Goal: Task Accomplishment & Management: Use online tool/utility

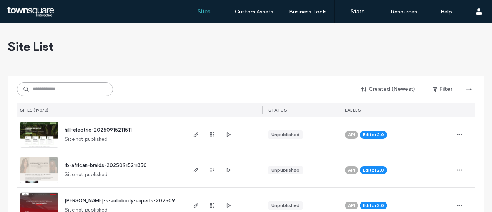
click at [67, 89] on input at bounding box center [65, 89] width 96 height 14
paste input "**********"
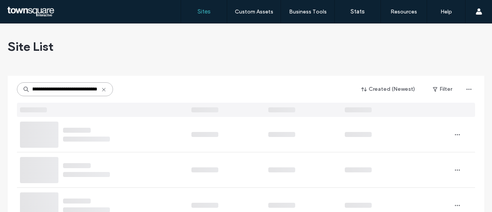
scroll to position [38, 0]
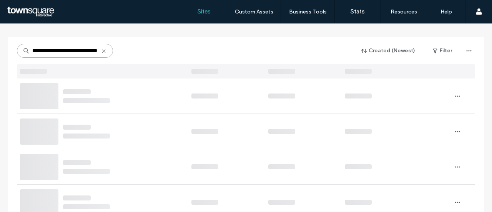
type input "**********"
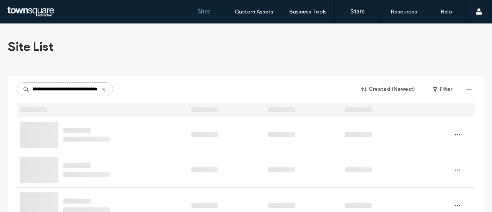
scroll to position [0, 48]
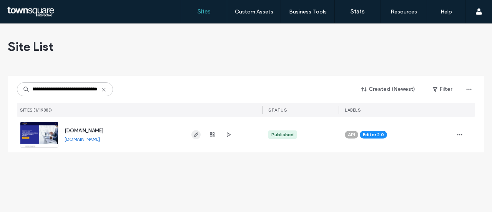
type input "**********"
click at [197, 135] on icon "button" at bounding box center [196, 134] width 6 height 6
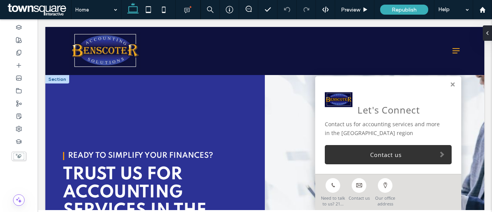
drag, startPoint x: 447, startPoint y: 86, endPoint x: 425, endPoint y: 78, distance: 23.7
click at [450, 86] on link at bounding box center [453, 84] width 6 height 7
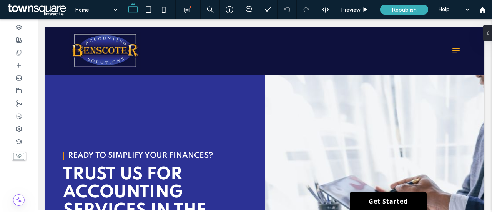
click at [482, 11] on icon at bounding box center [482, 10] width 7 height 7
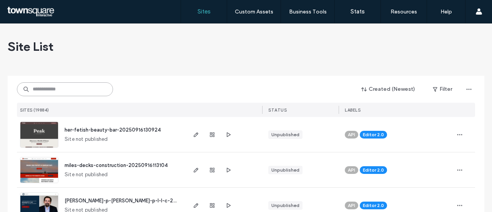
click at [87, 84] on input at bounding box center [65, 89] width 96 height 14
paste input "**********"
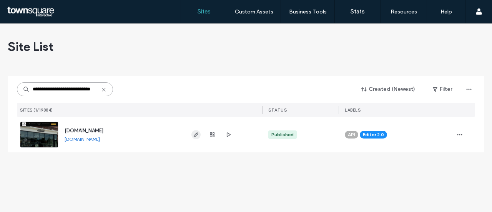
type input "**********"
click at [197, 135] on icon "button" at bounding box center [196, 134] width 6 height 6
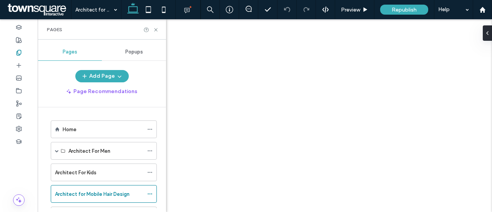
click at [156, 30] on div at bounding box center [246, 106] width 492 height 212
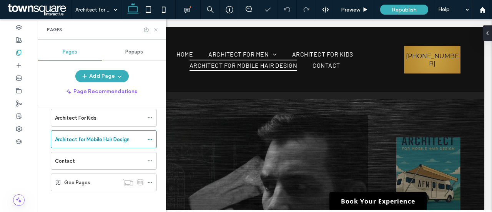
click at [155, 29] on use at bounding box center [155, 29] width 3 height 3
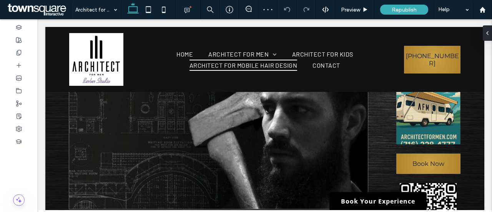
scroll to position [115, 0]
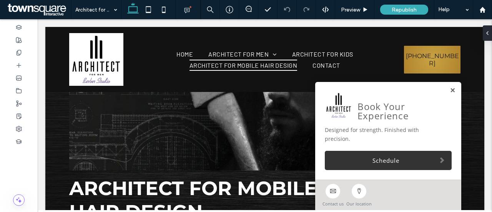
click at [450, 94] on link at bounding box center [453, 90] width 6 height 7
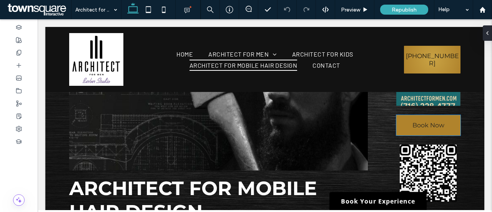
click at [444, 126] on link "Book Now" at bounding box center [428, 125] width 65 height 20
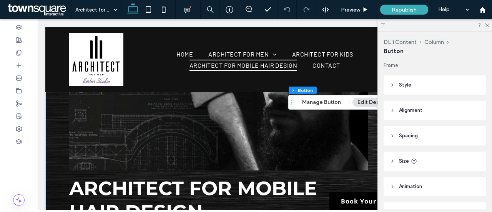
type input "**"
click at [332, 101] on button "Manage Button" at bounding box center [321, 102] width 49 height 9
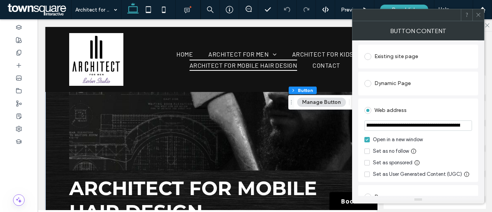
scroll to position [0, 0]
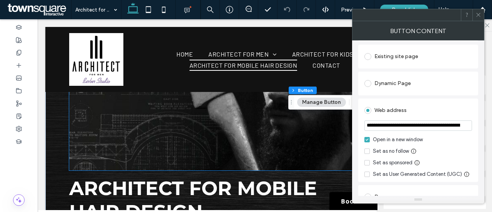
drag, startPoint x: 499, startPoint y: 145, endPoint x: 350, endPoint y: 126, distance: 150.3
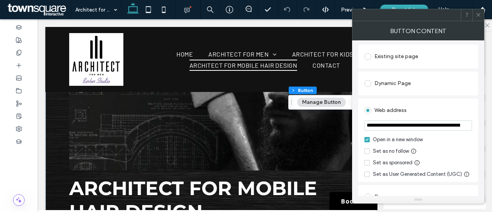
paste input "url"
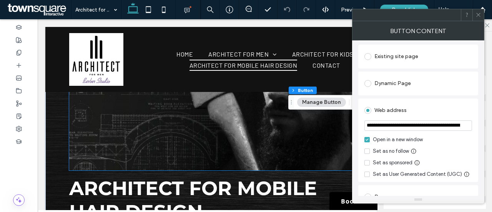
drag, startPoint x: 501, startPoint y: 146, endPoint x: 268, endPoint y: 133, distance: 233.3
drag, startPoint x: 450, startPoint y: 146, endPoint x: 309, endPoint y: 123, distance: 142.5
paste input "**********"
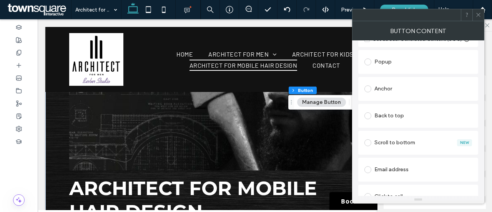
scroll to position [252, 0]
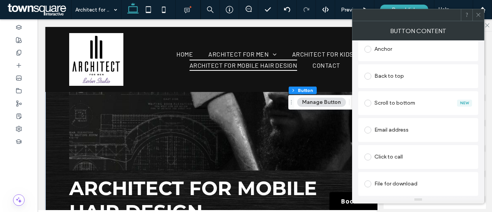
type input "**********"
click at [478, 20] on span at bounding box center [478, 15] width 6 height 12
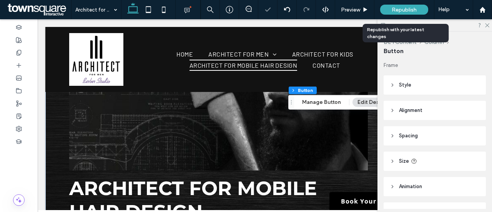
click at [412, 13] on div "Republish" at bounding box center [404, 10] width 48 height 10
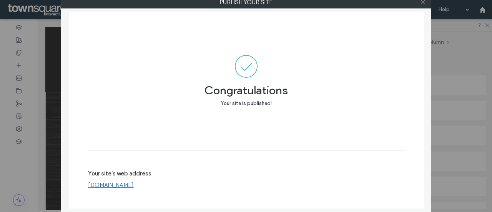
click at [423, 2] on use at bounding box center [423, 2] width 4 height 4
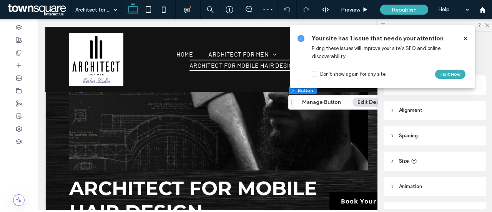
click at [467, 37] on icon at bounding box center [465, 38] width 6 height 6
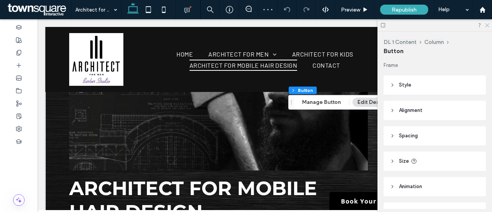
click at [489, 26] on icon at bounding box center [486, 24] width 5 height 5
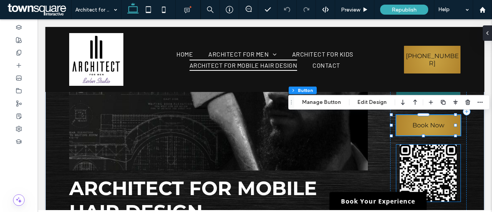
click at [415, 171] on img at bounding box center [428, 172] width 65 height 57
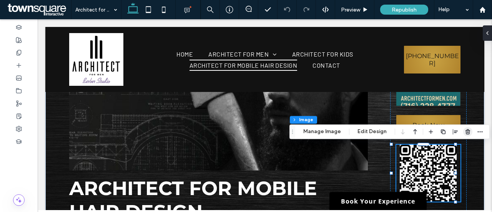
click at [466, 134] on icon "button" at bounding box center [468, 131] width 6 height 6
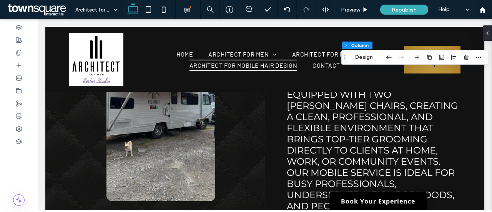
scroll to position [461, 0]
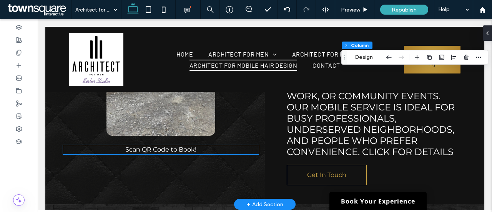
click at [193, 146] on span "Scan QR Code to Book!" at bounding box center [160, 149] width 71 height 7
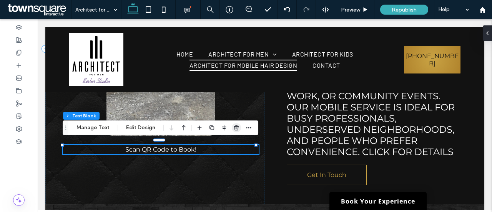
click at [237, 130] on icon "button" at bounding box center [236, 128] width 6 height 6
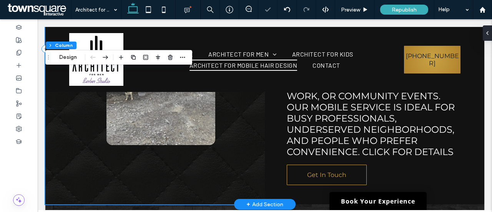
click at [194, 156] on div at bounding box center [154, 48] width 219 height 311
click at [136, 155] on div at bounding box center [154, 48] width 219 height 311
click at [72, 154] on div at bounding box center [154, 48] width 219 height 311
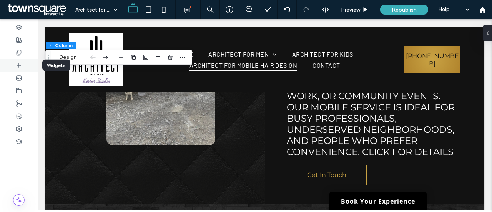
click at [20, 66] on icon at bounding box center [19, 65] width 6 height 6
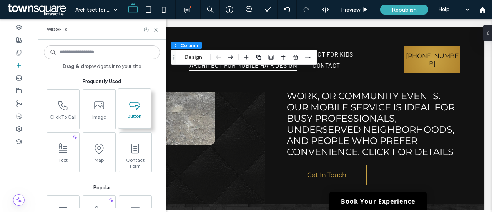
click at [128, 114] on span "Button" at bounding box center [134, 118] width 32 height 11
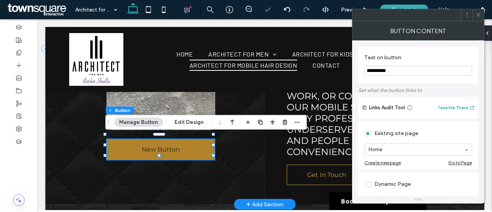
type input "**"
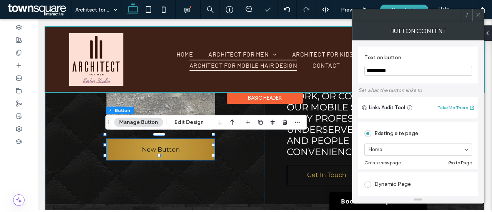
drag, startPoint x: 446, startPoint y: 92, endPoint x: 344, endPoint y: 75, distance: 103.6
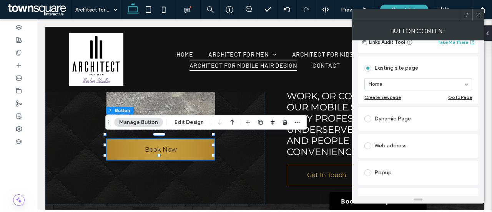
scroll to position [77, 0]
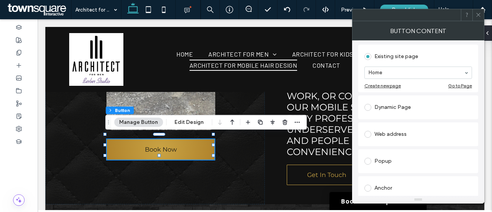
type input "********"
click at [370, 136] on span at bounding box center [367, 134] width 7 height 7
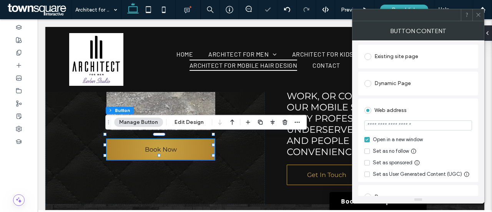
click at [407, 125] on input "url" at bounding box center [418, 125] width 108 height 10
paste input "**********"
type input "**********"
click at [476, 20] on span at bounding box center [478, 15] width 6 height 12
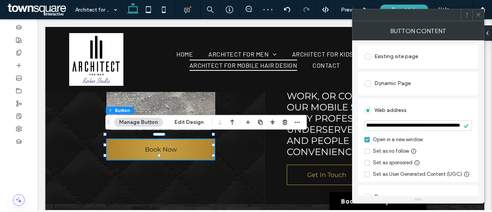
scroll to position [0, 0]
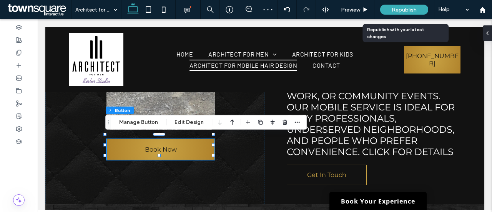
click at [411, 9] on span "Republish" at bounding box center [404, 10] width 25 height 7
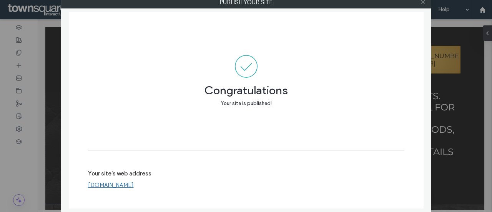
click at [423, 2] on icon at bounding box center [423, 2] width 6 height 6
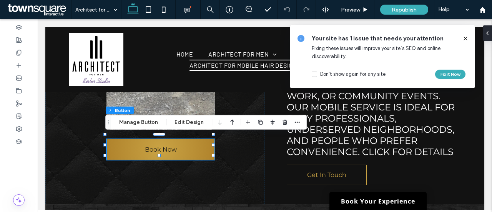
click at [467, 38] on icon at bounding box center [465, 38] width 6 height 6
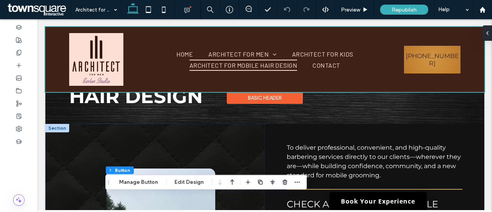
scroll to position [115, 0]
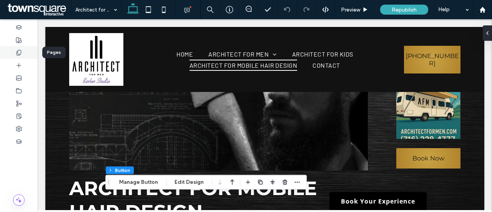
click at [19, 50] on icon at bounding box center [19, 53] width 6 height 6
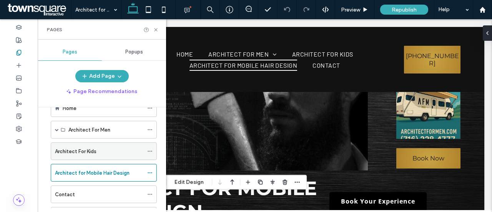
scroll to position [38, 0]
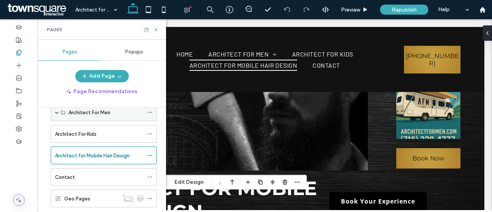
click at [55, 112] on span at bounding box center [57, 112] width 4 height 4
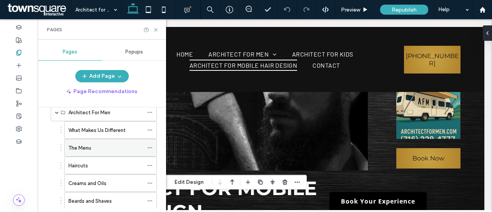
scroll to position [77, 0]
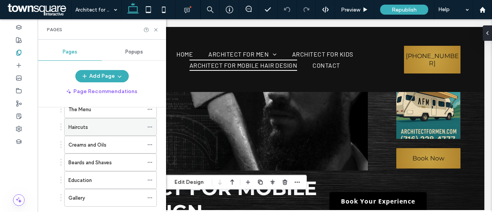
click at [85, 126] on label "Haircuts" at bounding box center [78, 126] width 20 height 13
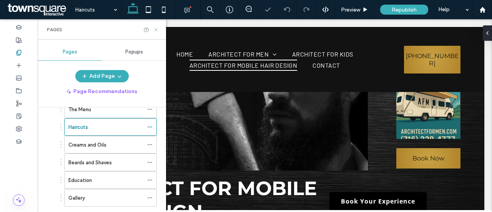
click at [158, 30] on icon at bounding box center [156, 30] width 6 height 6
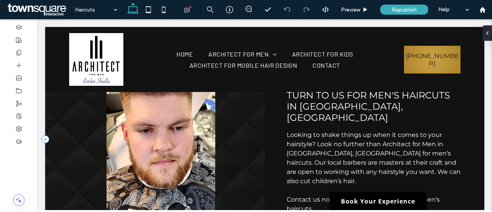
scroll to position [384, 0]
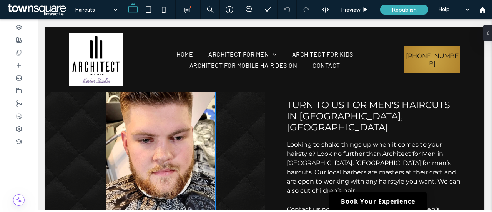
click at [178, 158] on img at bounding box center [160, 149] width 108 height 192
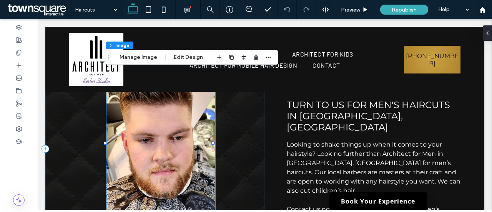
type input "**"
click at [148, 58] on button "Manage Image" at bounding box center [139, 57] width 48 height 9
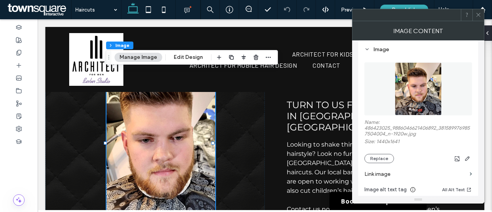
scroll to position [115, 0]
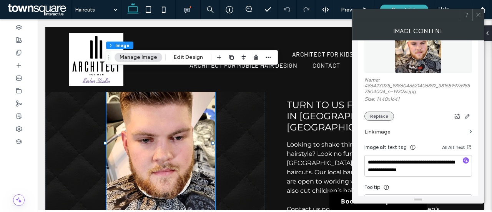
click at [380, 118] on button "Replace" at bounding box center [379, 115] width 30 height 9
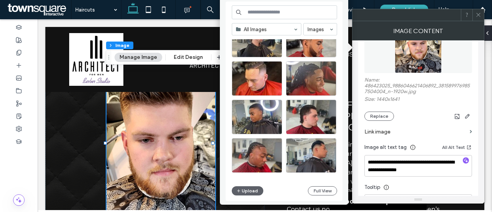
scroll to position [452, 0]
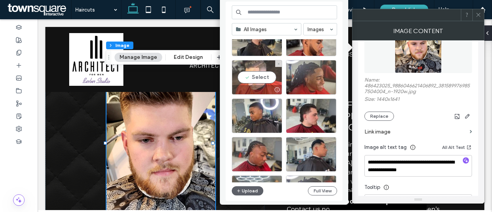
click at [256, 75] on div "Select" at bounding box center [257, 77] width 50 height 35
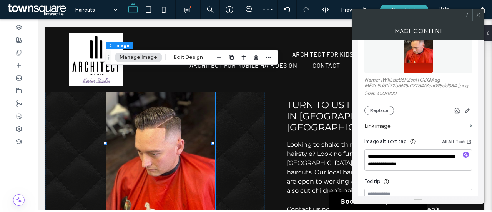
click at [479, 17] on icon at bounding box center [478, 15] width 6 height 6
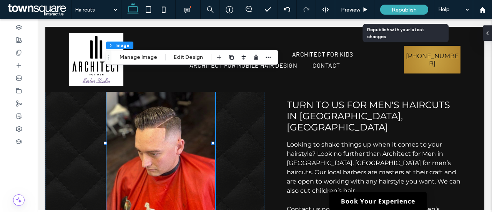
click at [410, 13] on span "Republish" at bounding box center [404, 10] width 25 height 7
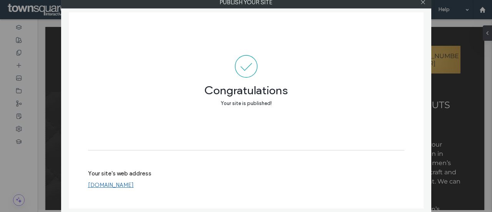
click at [420, 3] on div at bounding box center [423, 3] width 12 height 12
click at [423, 3] on icon at bounding box center [423, 2] width 6 height 6
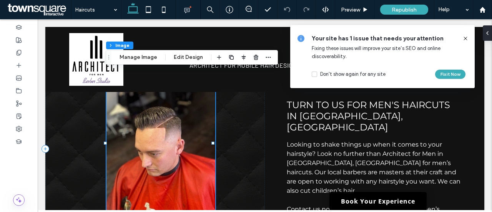
drag, startPoint x: 467, startPoint y: 38, endPoint x: 374, endPoint y: 42, distance: 92.7
click at [467, 38] on icon at bounding box center [465, 38] width 6 height 6
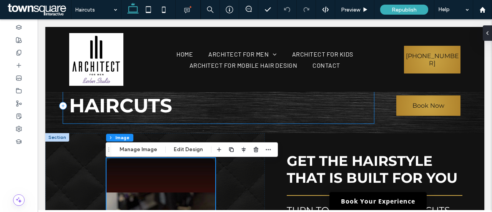
scroll to position [269, 0]
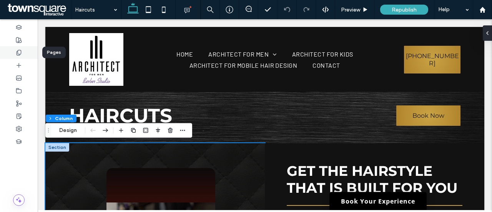
click at [18, 50] on icon at bounding box center [19, 53] width 6 height 6
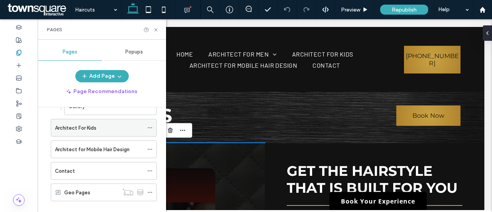
scroll to position [177, 0]
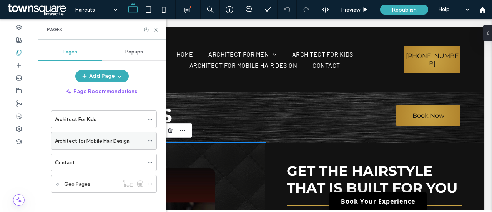
click at [106, 136] on label "Architect for Mobile Hair Design" at bounding box center [92, 140] width 75 height 13
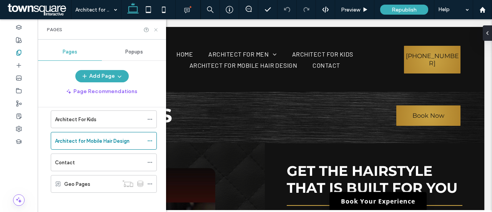
click at [156, 30] on use at bounding box center [155, 29] width 3 height 3
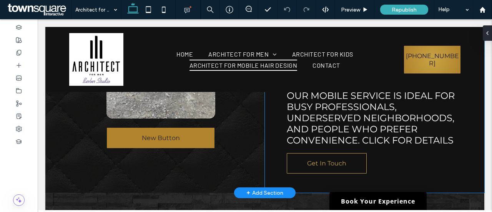
scroll to position [461, 0]
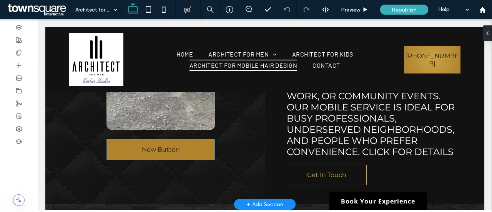
click at [184, 146] on link "New Button" at bounding box center [161, 149] width 108 height 20
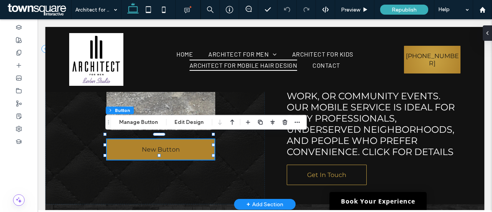
type input "**"
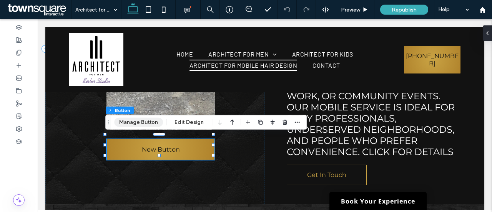
click at [149, 122] on button "Manage Button" at bounding box center [138, 122] width 49 height 9
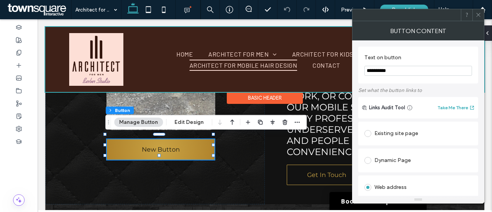
drag, startPoint x: 390, startPoint y: 90, endPoint x: 351, endPoint y: 71, distance: 42.8
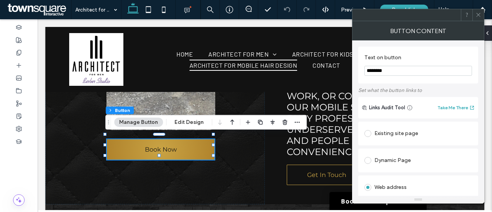
type input "********"
click at [480, 14] on icon at bounding box center [478, 15] width 6 height 6
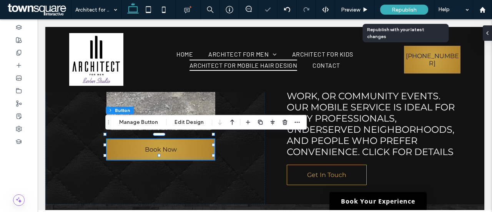
click at [408, 9] on span "Republish" at bounding box center [404, 10] width 25 height 7
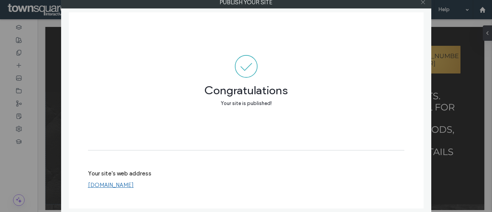
click at [423, 2] on use at bounding box center [423, 2] width 4 height 4
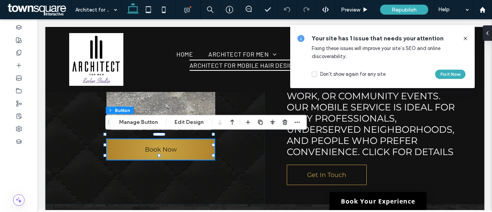
click at [463, 40] on icon at bounding box center [465, 38] width 6 height 6
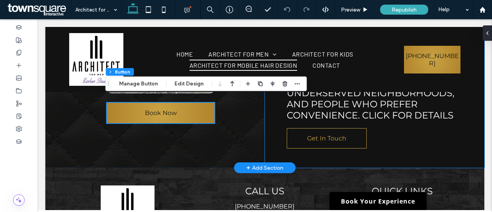
scroll to position [500, 0]
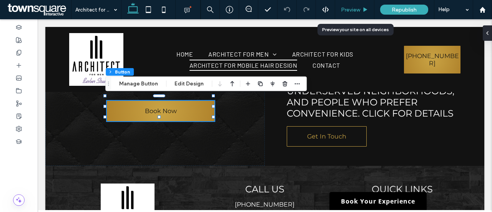
drag, startPoint x: 352, startPoint y: 10, endPoint x: 216, endPoint y: 61, distance: 145.5
click at [352, 10] on span "Preview" at bounding box center [350, 10] width 19 height 7
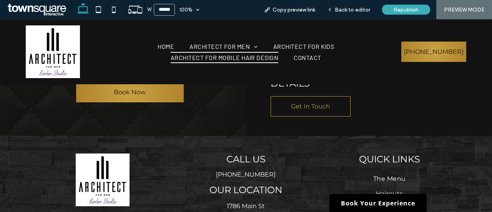
scroll to position [492, 0]
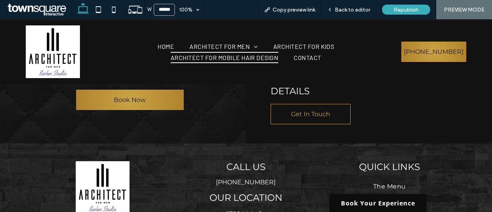
click at [393, 202] on link "Book Your Experience" at bounding box center [377, 203] width 97 height 18
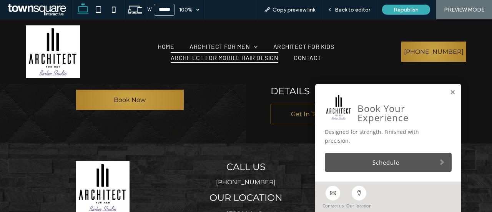
click at [377, 159] on link "Schedule" at bounding box center [388, 162] width 127 height 19
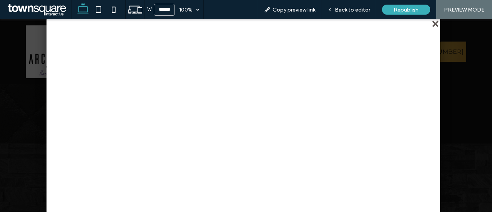
click at [435, 23] on div "close" at bounding box center [436, 25] width 6 height 6
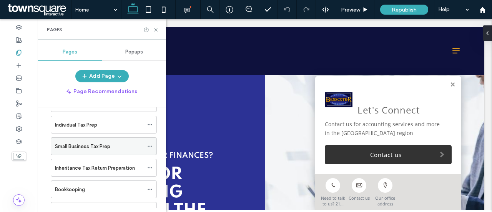
scroll to position [38, 0]
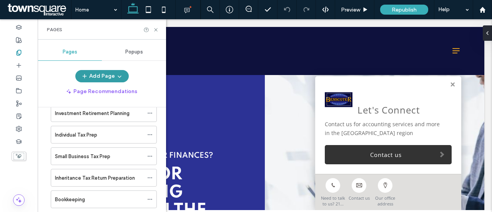
click at [118, 77] on use "button" at bounding box center [119, 77] width 3 height 2
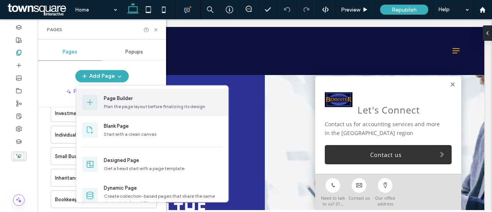
click at [125, 99] on div "Page Builder" at bounding box center [118, 99] width 29 height 8
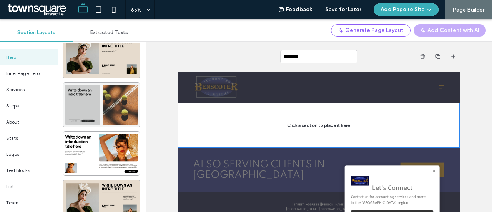
scroll to position [423, 0]
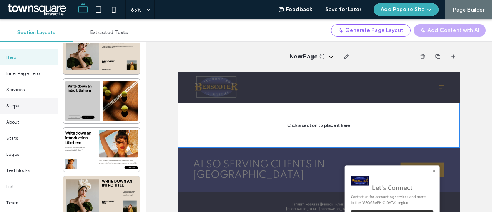
click at [34, 104] on div "Steps" at bounding box center [29, 106] width 58 height 16
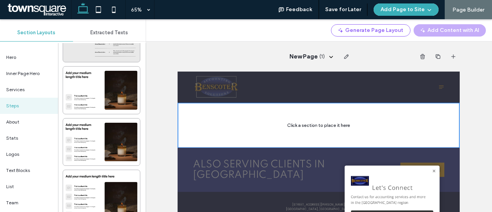
scroll to position [0, 0]
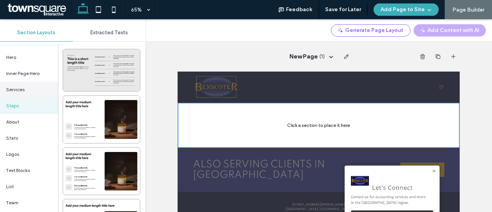
click at [22, 86] on div "Services" at bounding box center [29, 89] width 58 height 16
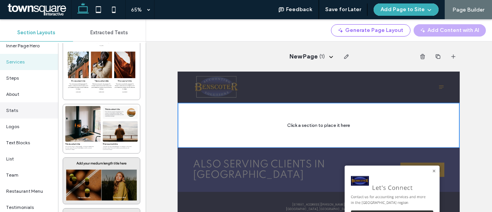
scroll to position [38, 0]
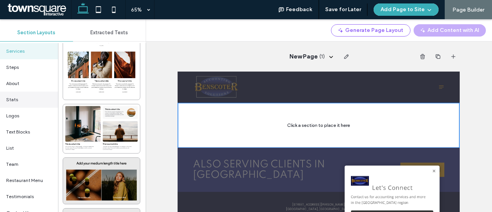
click at [22, 101] on div "Stats" at bounding box center [29, 99] width 58 height 16
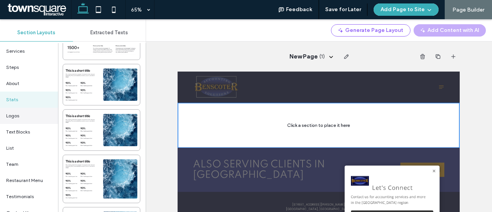
click at [31, 118] on div "Logos" at bounding box center [29, 116] width 58 height 16
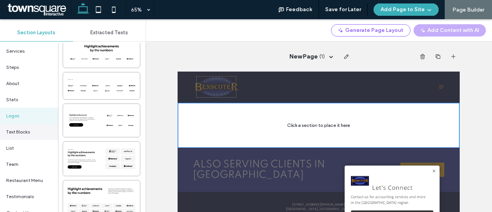
click at [28, 131] on span "Text Blocks" at bounding box center [18, 131] width 24 height 7
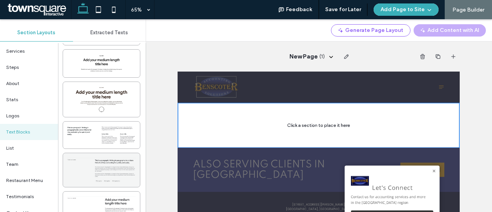
scroll to position [298, 0]
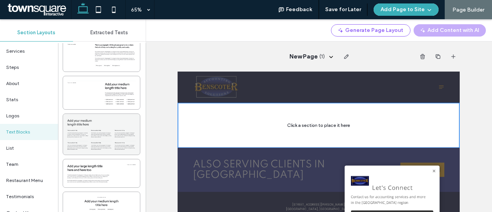
click at [86, 137] on div at bounding box center [101, 134] width 77 height 41
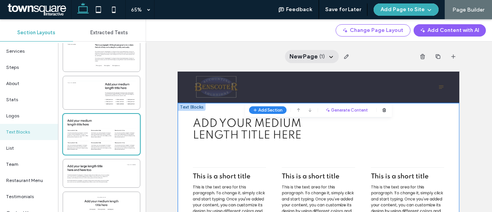
click at [314, 62] on div "New Page ( 1 )" at bounding box center [312, 56] width 54 height 13
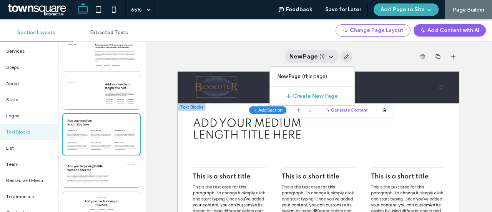
click at [343, 56] on icon "button" at bounding box center [346, 56] width 6 height 6
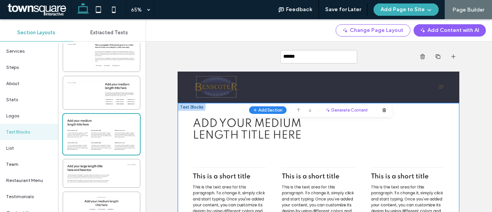
type input "*******"
click at [337, 159] on span "Add your medium length title here" at bounding box center [284, 160] width 167 height 35
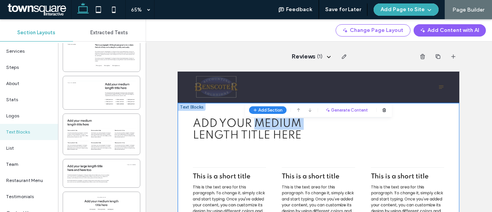
click at [337, 159] on span "Add your medium length title here" at bounding box center [284, 160] width 167 height 35
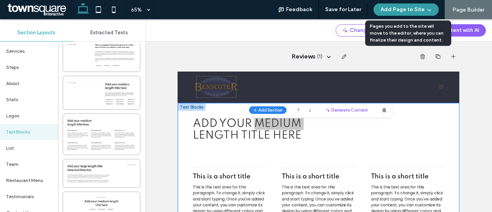
click at [432, 12] on icon "button" at bounding box center [429, 10] width 6 height 6
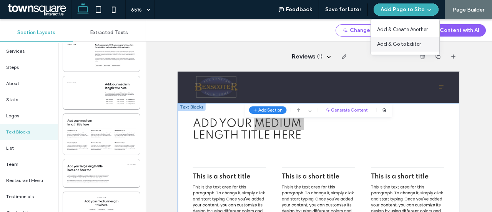
click at [408, 46] on span "Add & Go to Editor" at bounding box center [399, 44] width 44 height 8
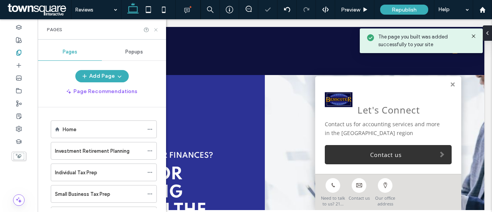
click at [157, 29] on icon at bounding box center [156, 30] width 6 height 6
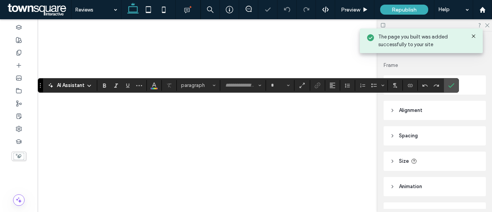
type input "*******"
type input "**"
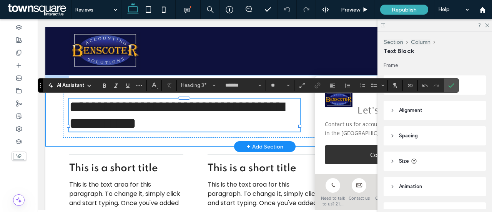
click at [48, 147] on div "**********" at bounding box center [264, 111] width 439 height 72
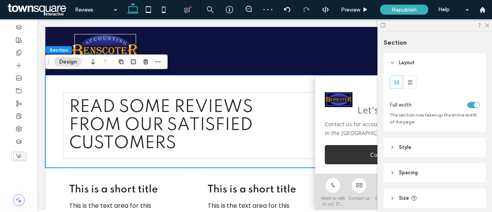
click at [487, 28] on div at bounding box center [434, 25] width 115 height 12
click at [489, 23] on use at bounding box center [487, 25] width 4 height 4
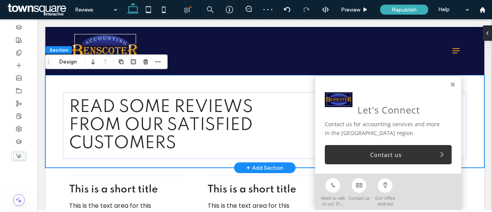
click at [450, 85] on link at bounding box center [453, 84] width 6 height 7
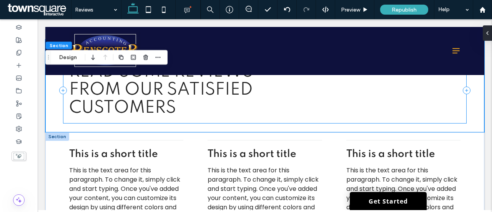
scroll to position [77, 0]
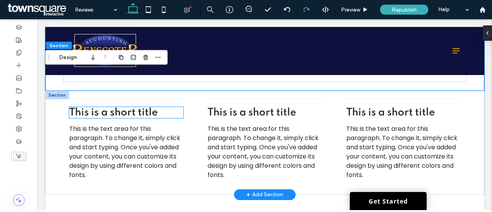
click at [129, 111] on span "This is a short title" at bounding box center [113, 112] width 89 height 10
click at [129, 111] on div "This is a short title" at bounding box center [126, 112] width 114 height 11
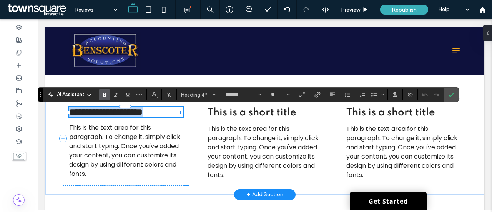
paste div
type input "**"
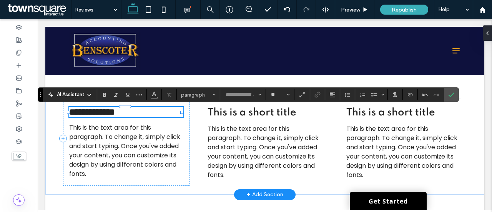
scroll to position [1, 0]
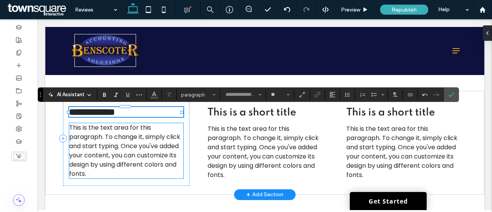
click at [154, 176] on p "This is the text area for this paragraph. To change it, simply click and start …" at bounding box center [126, 150] width 114 height 55
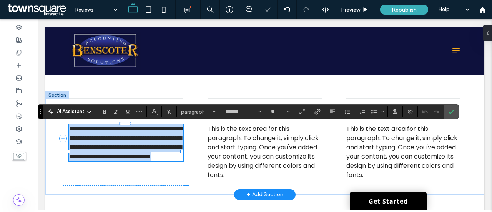
paste div
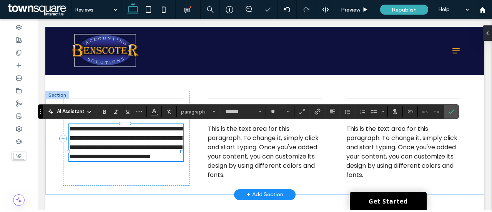
type input "**"
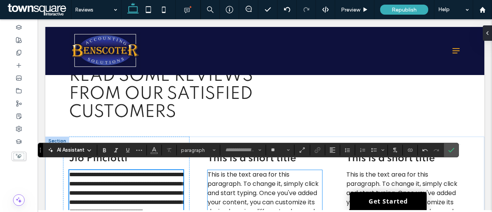
scroll to position [38, 0]
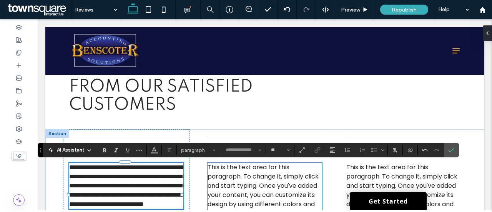
click at [257, 176] on span "This is the text area for this paragraph. To change it, simply click and start …" at bounding box center [263, 190] width 111 height 55
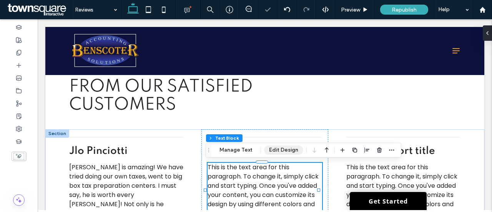
click at [264, 149] on button "Edit Design" at bounding box center [283, 149] width 39 height 9
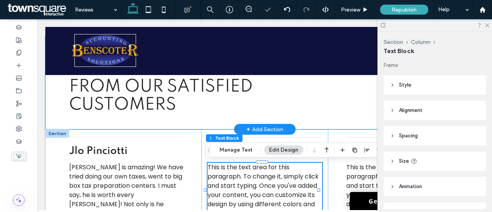
click at [262, 120] on div "Read some reviews from our satisfied customers" at bounding box center [265, 87] width 404 height 66
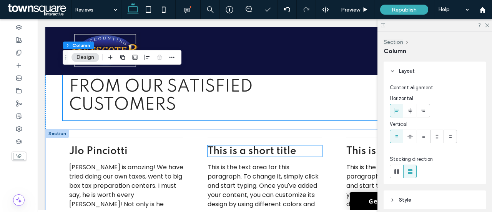
click at [257, 150] on span "This is a short title" at bounding box center [252, 151] width 89 height 10
click at [257, 150] on div "This is a short title" at bounding box center [265, 150] width 114 height 11
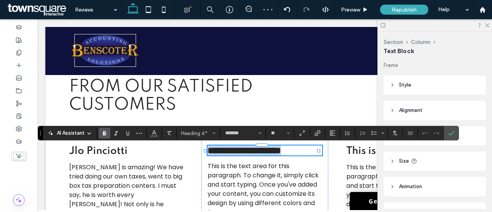
paste div
type input "**"
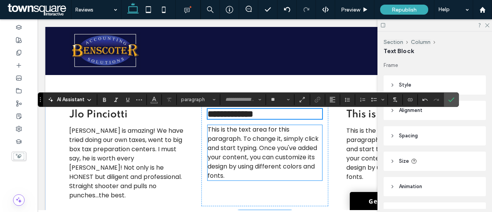
scroll to position [77, 0]
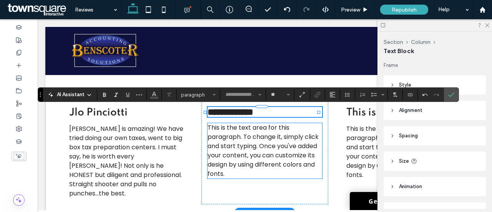
click at [247, 163] on span "This is the text area for this paragraph. To change it, simply click and start …" at bounding box center [263, 150] width 111 height 55
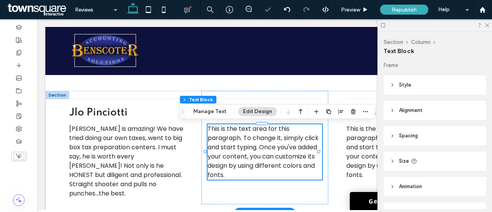
click at [247, 163] on span "This is the text area for this paragraph. To change it, simply click and start …" at bounding box center [263, 151] width 111 height 55
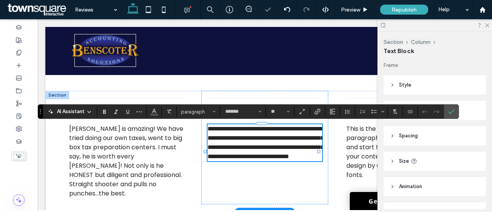
paste div
type input "**"
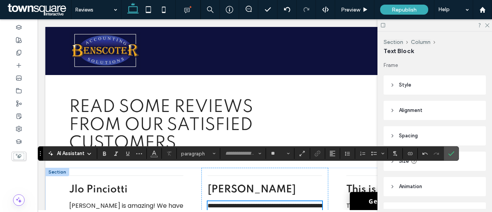
scroll to position [38, 0]
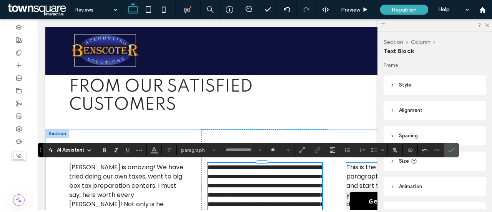
click at [346, 180] on span "This is the text area for this paragraph. To change it, simply click and start …" at bounding box center [401, 190] width 111 height 55
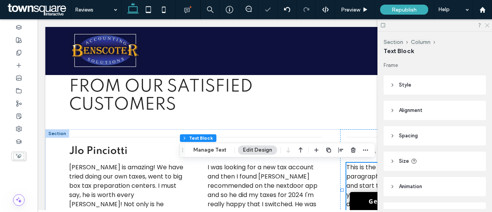
click at [485, 25] on icon at bounding box center [486, 24] width 5 height 5
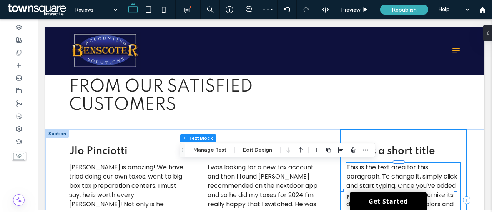
click at [408, 146] on div "This is a short title This is the text area for this paragraph. To change it, s…" at bounding box center [403, 199] width 126 height 141
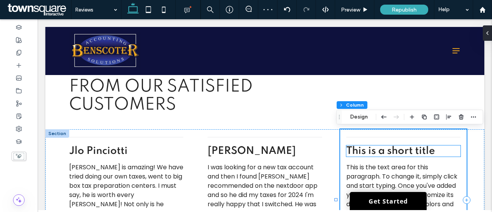
click at [409, 150] on span "This is a short title" at bounding box center [390, 151] width 89 height 10
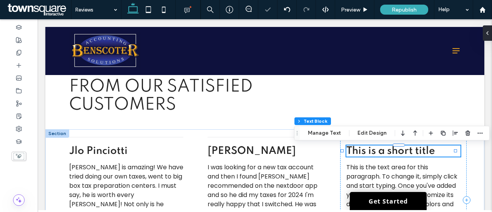
click at [415, 153] on span "This is a short title" at bounding box center [390, 151] width 89 height 10
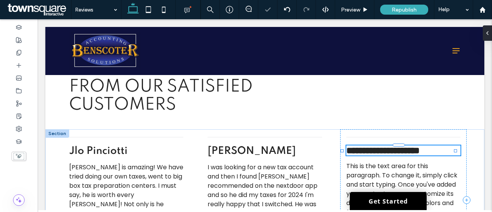
click at [415, 153] on span "**********" at bounding box center [382, 150] width 73 height 9
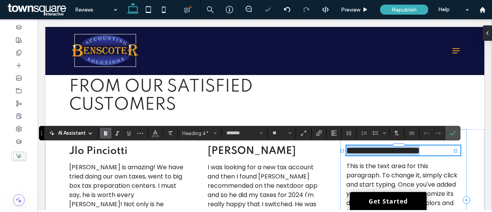
paste div
type input "**"
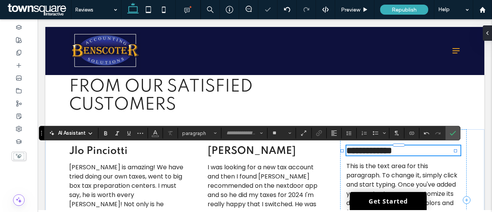
scroll to position [1, 0]
click at [368, 164] on span "This is the text area for this paragraph. To change it, simply click and start …" at bounding box center [401, 188] width 111 height 55
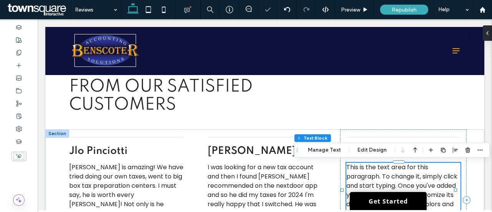
click at [365, 169] on span "This is the text area for this paragraph. To change it, simply click and start …" at bounding box center [401, 190] width 111 height 55
click at [365, 169] on div "Kevin Freeman This is the text area for this paragraph. To change it, simply cl…" at bounding box center [403, 199] width 126 height 141
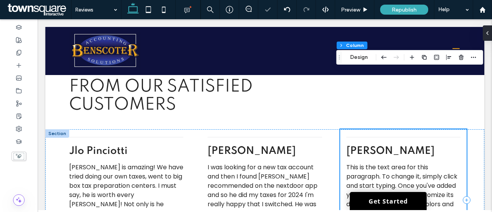
scroll to position [115, 0]
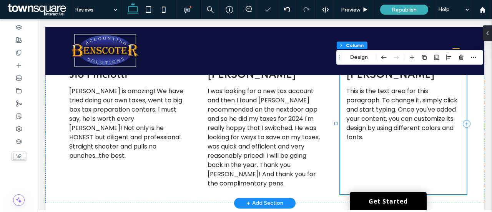
click at [373, 129] on span "This is the text area for this paragraph. To change it, simply click and start …" at bounding box center [401, 113] width 111 height 55
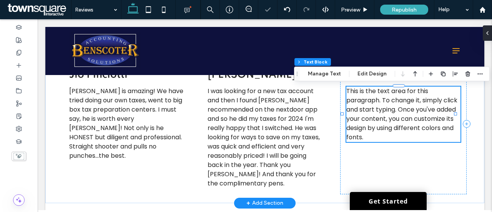
click at [373, 129] on span "This is the text area for this paragraph. To change it, simply click and start …" at bounding box center [401, 113] width 111 height 55
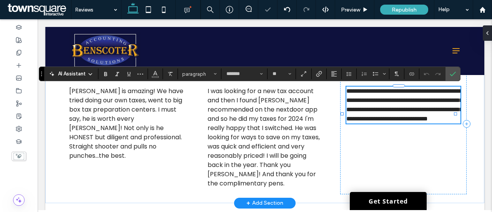
paste div
type input "**"
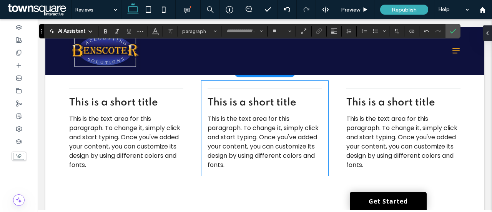
scroll to position [191, 0]
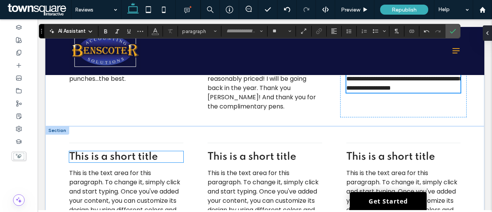
click at [122, 162] on span "This is a short title" at bounding box center [113, 156] width 89 height 10
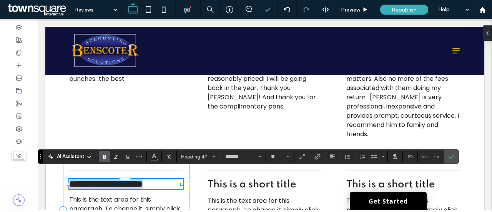
paste div
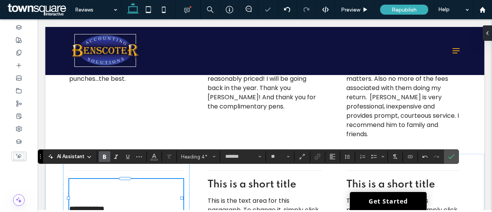
click at [71, 204] on span "**********" at bounding box center [86, 208] width 35 height 9
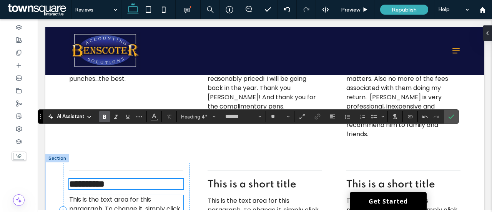
scroll to position [268, 0]
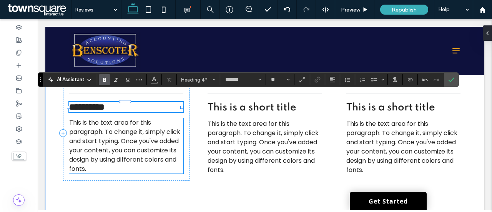
click at [133, 138] on span "This is the text area for this paragraph. To change it, simply click and start …" at bounding box center [124, 145] width 111 height 55
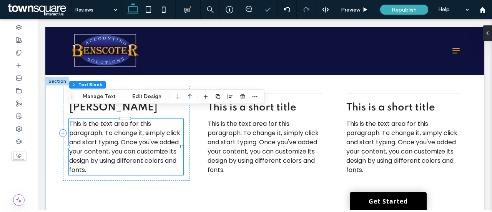
click at [133, 138] on div "This is the text area for this paragraph. To change it, simply click and start …" at bounding box center [126, 146] width 114 height 55
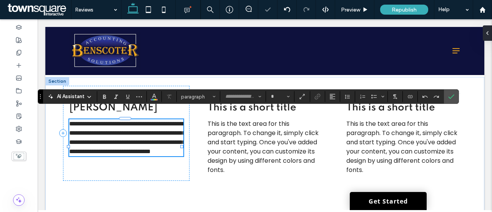
type input "*******"
type input "**"
paste div
type input "**"
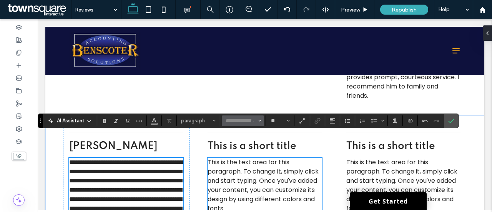
scroll to position [227, 0]
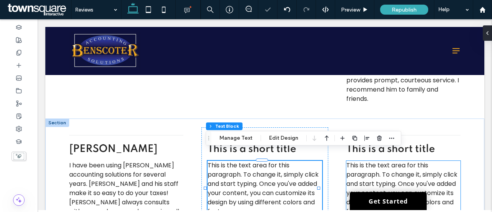
click at [368, 162] on span "This is the text area for this paragraph. To change it, simply click and start …" at bounding box center [401, 188] width 111 height 55
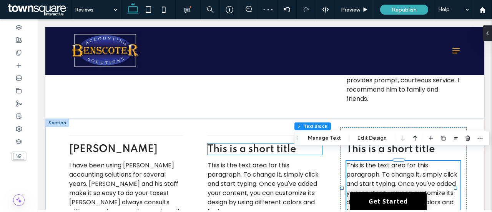
click at [261, 144] on span "This is a short title" at bounding box center [252, 149] width 89 height 10
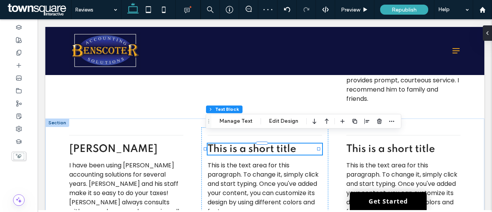
click at [261, 143] on div "This is a short title" at bounding box center [265, 148] width 114 height 11
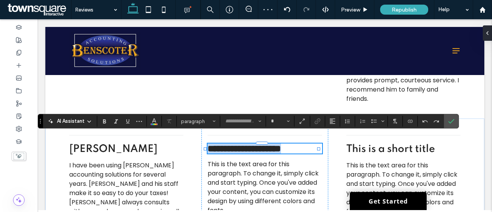
type input "*******"
type input "**"
paste div
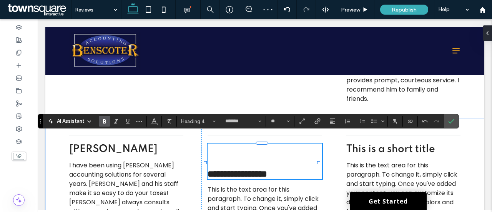
scroll to position [14, 0]
click at [209, 169] on span "**********" at bounding box center [238, 173] width 60 height 9
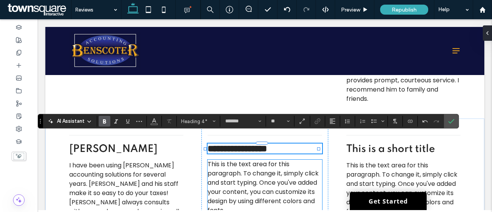
click at [234, 159] on span "This is the text area for this paragraph. To change it, simply click and start …" at bounding box center [263, 186] width 111 height 55
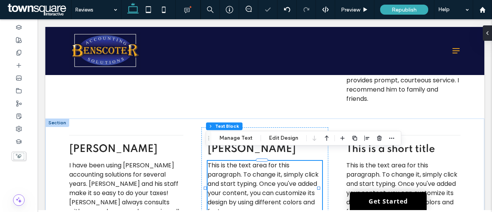
click at [234, 161] on div "This is the text area for this paragraph. To change it, simply click and start …" at bounding box center [265, 188] width 114 height 55
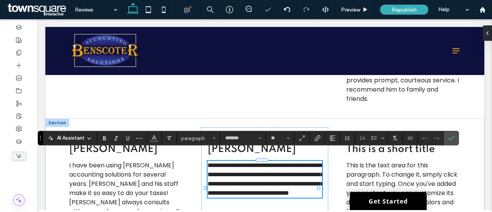
paste div
type input "**"
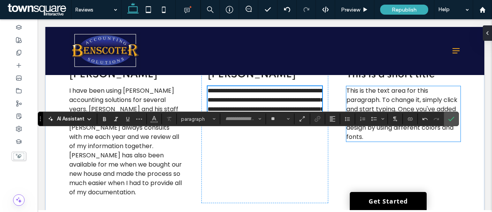
scroll to position [224, 0]
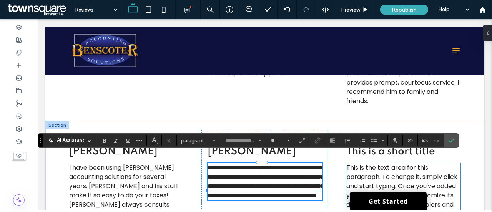
click at [425, 176] on span "This is the text area for this paragraph. To change it, simply click and start …" at bounding box center [401, 190] width 111 height 55
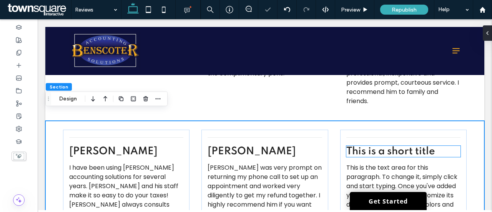
click at [382, 146] on span "This is a short title" at bounding box center [390, 151] width 89 height 10
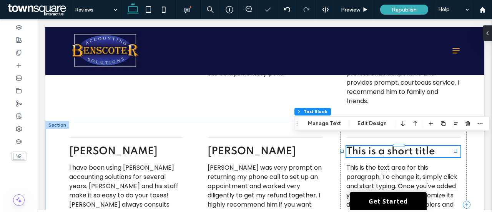
click at [382, 146] on div "This is a short title" at bounding box center [403, 151] width 114 height 11
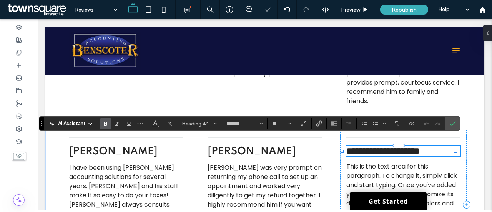
paste div
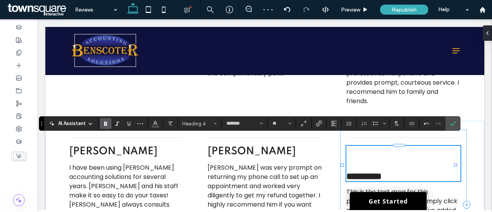
click at [346, 171] on span "**********" at bounding box center [363, 175] width 35 height 9
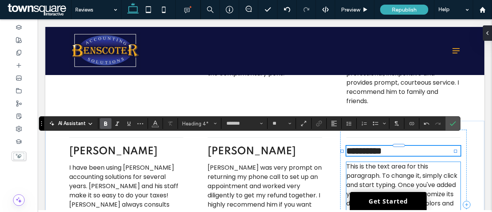
click at [357, 162] on p "This is the text area for this paragraph. To change it, simply click and start …" at bounding box center [403, 189] width 114 height 55
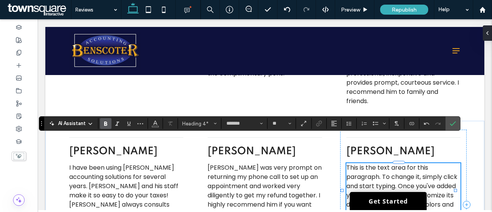
click at [357, 163] on p "This is the text area for this paragraph. To change it, simply click and start …" at bounding box center [403, 190] width 114 height 55
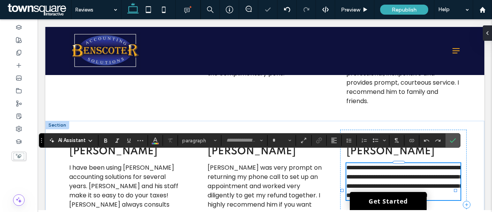
type input "*******"
type input "**"
paste div
type input "**"
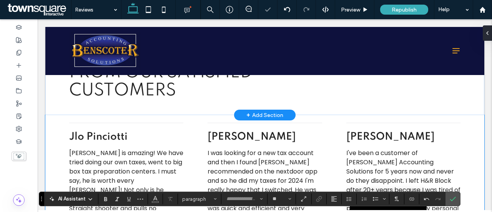
scroll to position [0, 0]
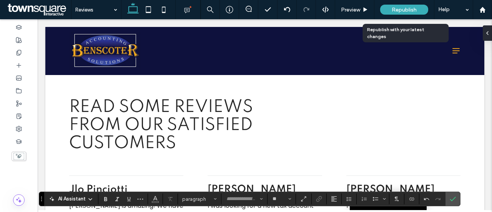
click at [406, 9] on span "Republish" at bounding box center [404, 10] width 25 height 7
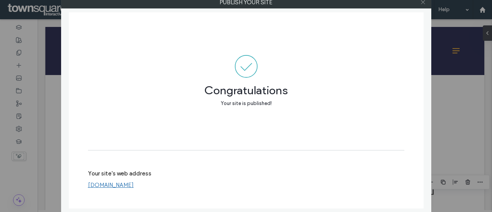
click at [424, 2] on icon at bounding box center [423, 2] width 6 height 6
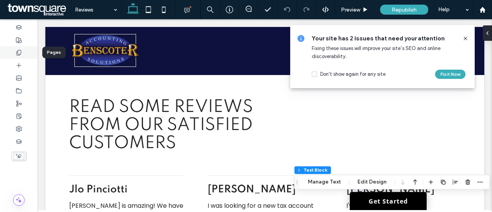
click at [20, 53] on icon at bounding box center [19, 53] width 6 height 6
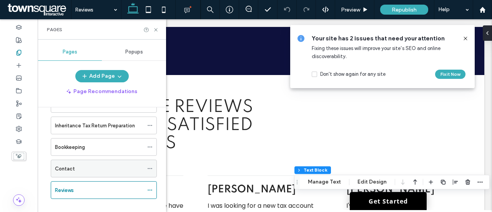
scroll to position [97, 0]
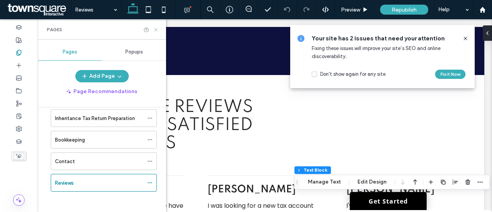
drag, startPoint x: 156, startPoint y: 30, endPoint x: 128, endPoint y: 17, distance: 31.3
click at [156, 30] on icon at bounding box center [156, 30] width 6 height 6
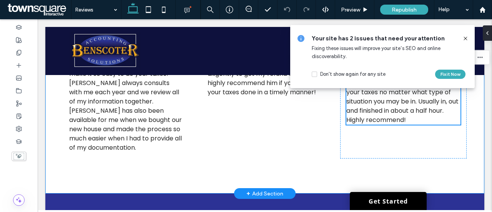
scroll to position [269, 0]
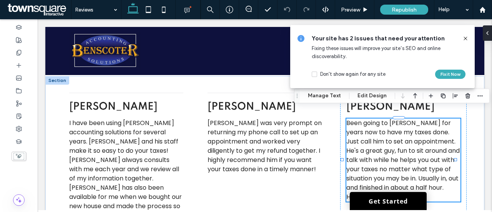
click at [466, 38] on use at bounding box center [464, 38] width 3 height 3
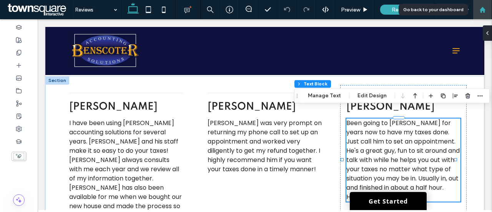
click at [485, 7] on icon at bounding box center [482, 10] width 7 height 7
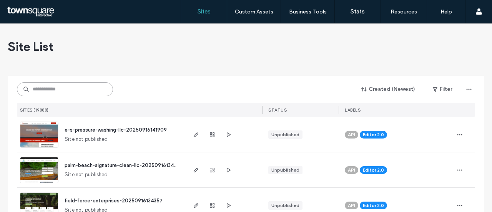
click at [66, 88] on input at bounding box center [65, 89] width 96 height 14
paste input "**********"
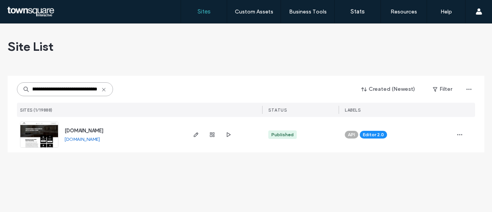
scroll to position [0, 22]
type input "**********"
click at [193, 134] on icon "button" at bounding box center [196, 134] width 6 height 6
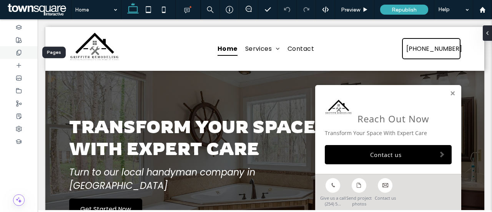
click at [19, 53] on icon at bounding box center [19, 53] width 6 height 6
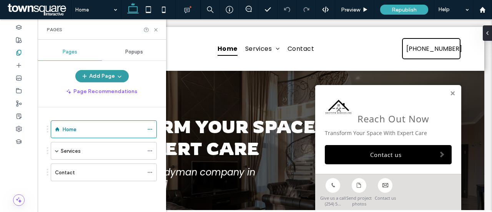
click at [96, 75] on button "Add Page" at bounding box center [101, 76] width 53 height 12
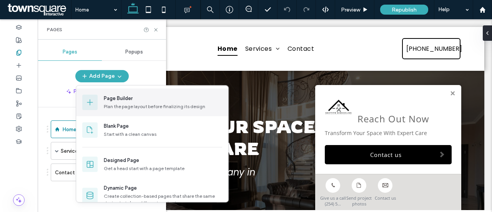
click at [114, 103] on div "Plan the page layout before finalizing its design" at bounding box center [163, 106] width 118 height 7
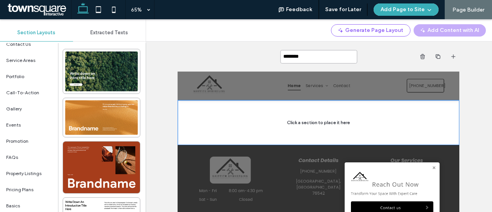
scroll to position [213, 0]
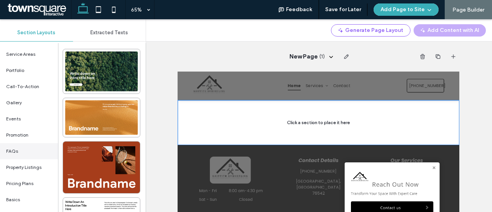
click at [16, 150] on span "FAQs" at bounding box center [12, 151] width 12 height 7
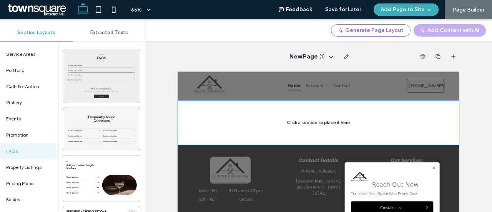
click at [86, 82] on div at bounding box center [101, 75] width 77 height 53
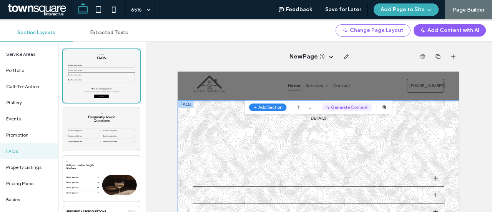
click at [427, 123] on button "Generate Content" at bounding box center [438, 126] width 77 height 12
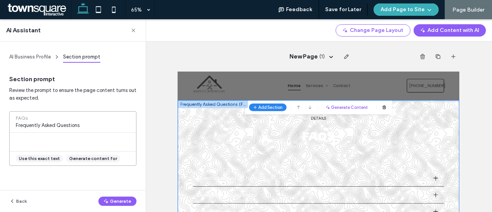
type textarea "**********"
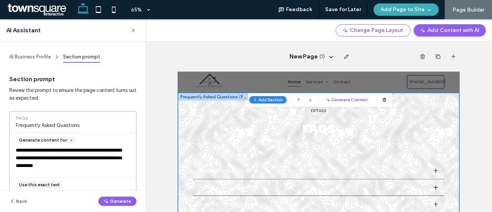
scroll to position [41, 0]
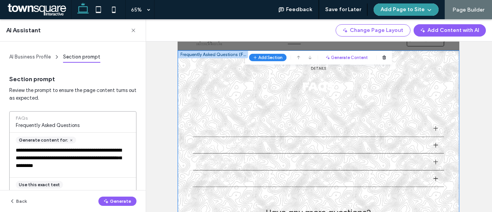
click at [423, 13] on button "Add Page to Site" at bounding box center [406, 9] width 65 height 12
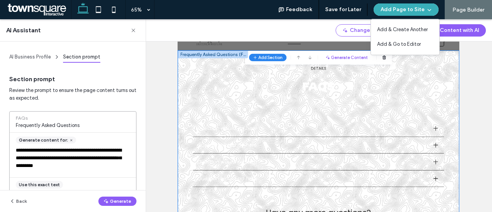
click at [326, 28] on div "Change Page Layout Add Content with AI" at bounding box center [319, 30] width 346 height 22
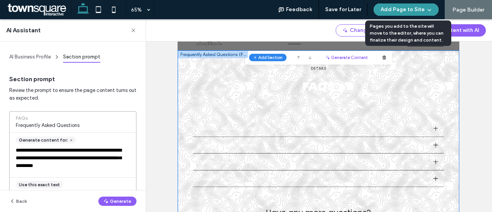
click at [421, 9] on button "Add Page to Site" at bounding box center [406, 9] width 65 height 12
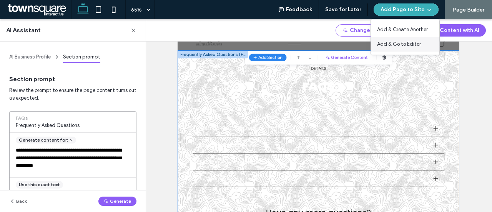
click at [393, 43] on span "Add & Go to Editor" at bounding box center [399, 44] width 44 height 8
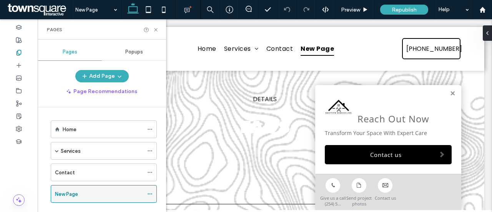
click at [149, 193] on icon at bounding box center [149, 193] width 5 height 5
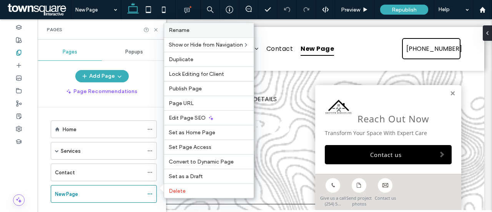
click at [191, 33] on label "Rename" at bounding box center [209, 30] width 80 height 7
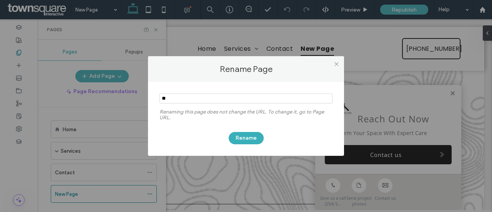
type input "*"
type input "***"
click at [241, 141] on button "Rename" at bounding box center [246, 138] width 35 height 12
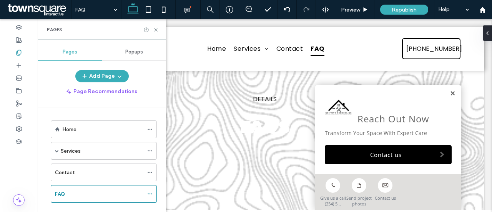
click at [450, 95] on link at bounding box center [453, 93] width 6 height 7
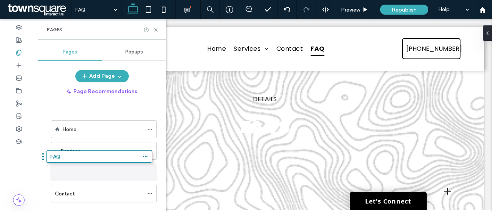
drag, startPoint x: 110, startPoint y: 191, endPoint x: 107, endPoint y: 159, distance: 32.0
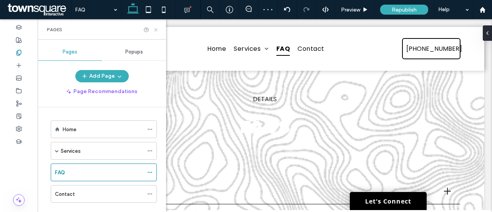
click at [157, 30] on icon at bounding box center [156, 30] width 6 height 6
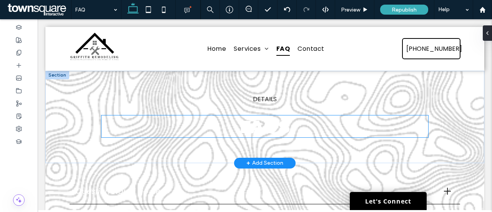
click at [257, 123] on span "FAQs" at bounding box center [264, 126] width 51 height 22
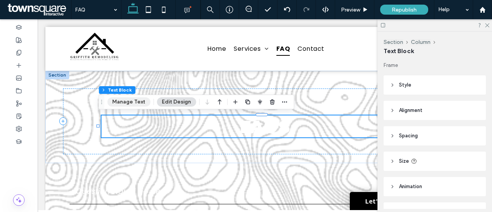
click at [135, 100] on button "Manage Text" at bounding box center [128, 101] width 43 height 9
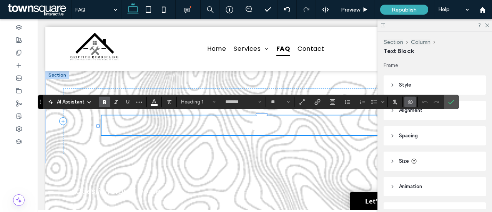
type input "*******"
type input "**"
click at [451, 149] on div "Frame Style Color Image Background color Border *** Corner radius * px Alignmen…" at bounding box center [437, 134] width 107 height 147
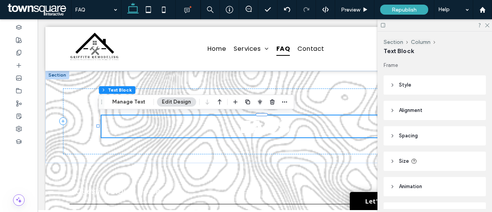
click at [414, 80] on header "Style" at bounding box center [435, 84] width 102 height 19
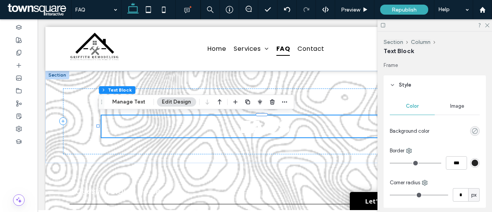
click at [472, 130] on icon "rgba(0, 0, 0, 0)" at bounding box center [475, 131] width 7 height 7
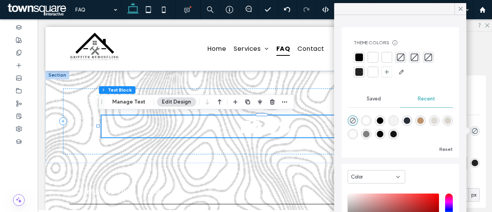
click at [397, 132] on div "rgba(20, 20, 20, 1)" at bounding box center [393, 134] width 7 height 7
type input "*******"
type input "***"
type input "****"
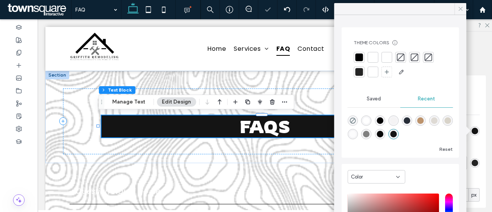
click at [458, 7] on use at bounding box center [460, 9] width 4 height 4
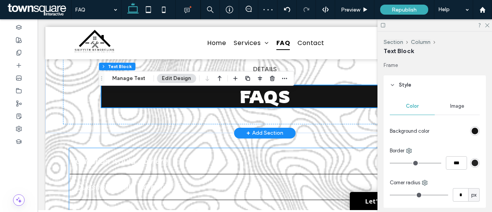
scroll to position [12, 0]
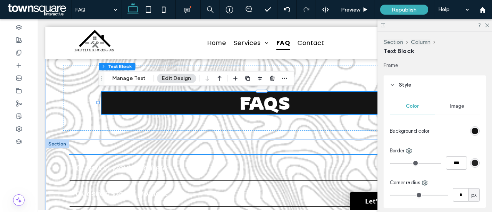
click at [196, 167] on span "Question would go here" at bounding box center [257, 168] width 362 height 12
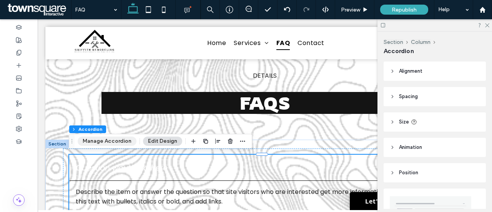
click at [120, 140] on button "Manage Accordion" at bounding box center [107, 140] width 59 height 9
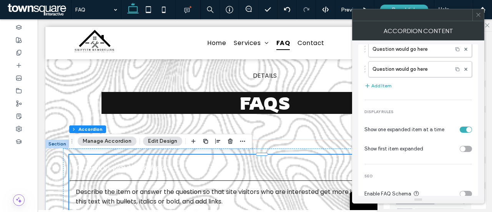
scroll to position [81, 0]
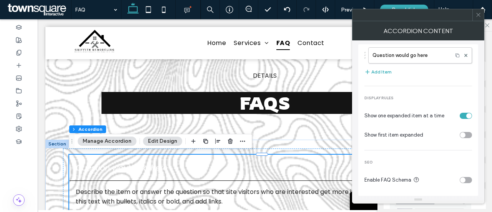
click at [162, 142] on button "Edit Design" at bounding box center [162, 140] width 39 height 9
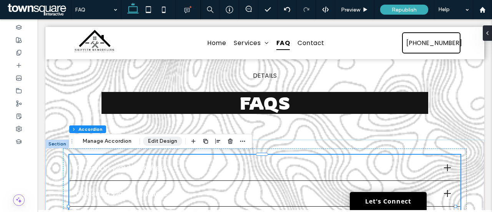
click at [162, 142] on button "Edit Design" at bounding box center [162, 140] width 39 height 9
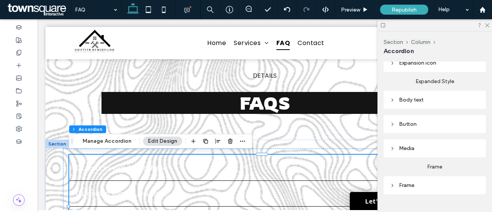
scroll to position [241, 0]
click at [427, 96] on div "Body text" at bounding box center [435, 99] width 90 height 7
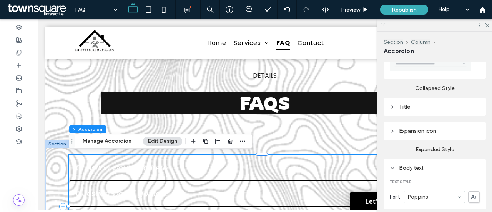
scroll to position [148, 0]
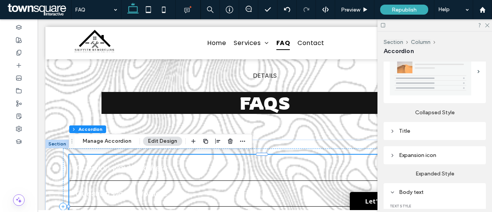
click at [436, 128] on div "Title" at bounding box center [435, 131] width 90 height 7
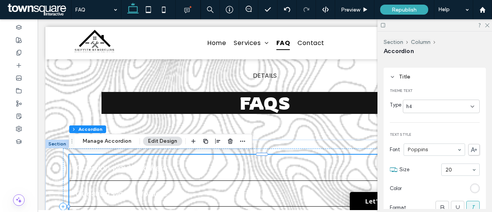
scroll to position [202, 0]
click at [472, 185] on div "rgb(255, 255, 255)" at bounding box center [475, 188] width 7 height 7
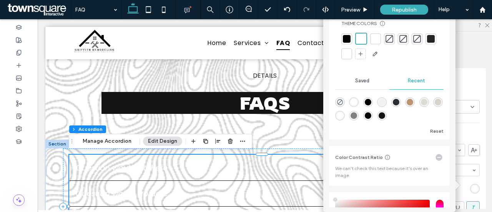
click at [347, 37] on div at bounding box center [347, 39] width 8 height 8
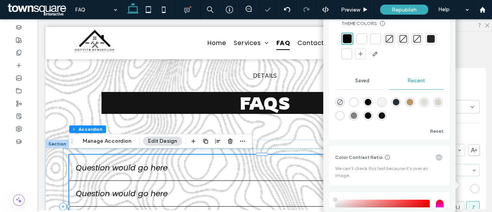
type input "*"
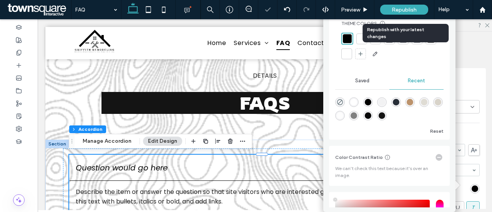
click at [397, 13] on div "Republish" at bounding box center [404, 10] width 48 height 10
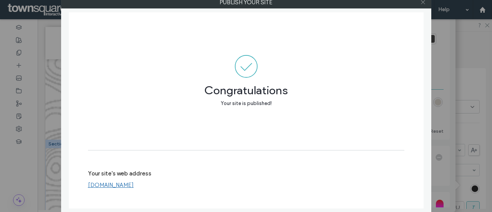
click at [425, 3] on icon at bounding box center [423, 2] width 6 height 6
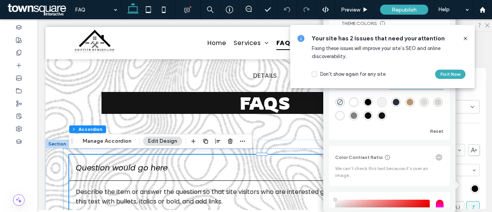
drag, startPoint x: 466, startPoint y: 38, endPoint x: 413, endPoint y: 66, distance: 60.0
click at [466, 38] on icon at bounding box center [465, 38] width 6 height 6
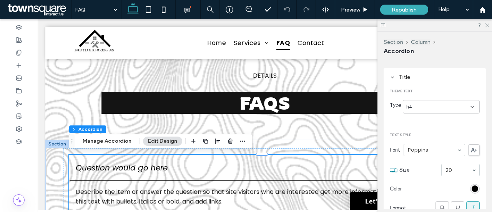
click at [487, 24] on icon at bounding box center [486, 24] width 5 height 5
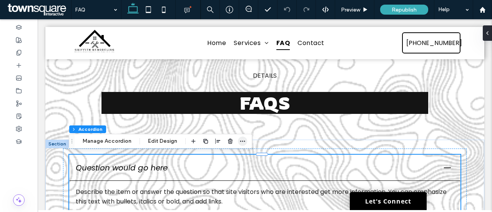
click at [239, 143] on icon "button" at bounding box center [242, 141] width 6 height 6
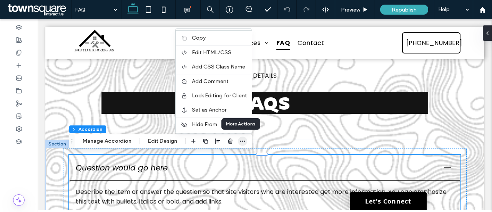
click at [239, 143] on icon "button" at bounding box center [242, 141] width 6 height 6
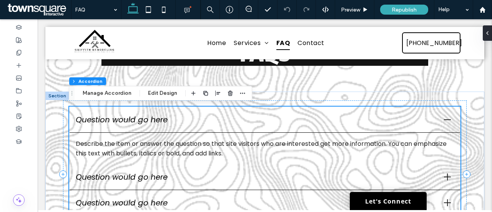
scroll to position [60, 0]
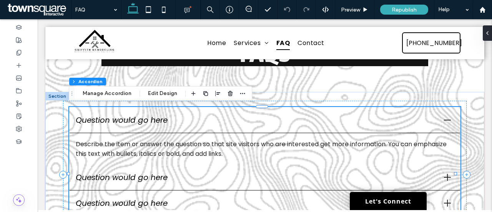
click at [133, 118] on span "Question would go here" at bounding box center [257, 120] width 362 height 12
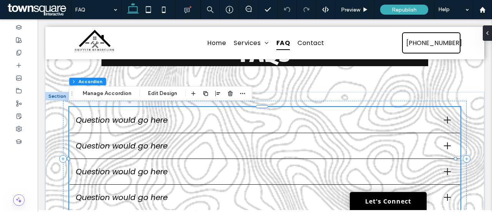
click at [133, 118] on span "Question would go here" at bounding box center [257, 120] width 362 height 12
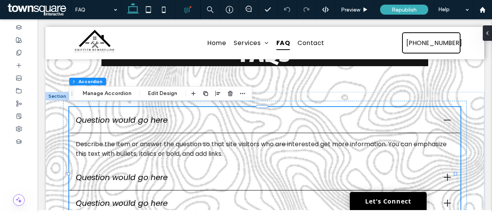
click at [188, 14] on div at bounding box center [188, 9] width 25 height 19
click at [21, 53] on use at bounding box center [19, 52] width 4 height 5
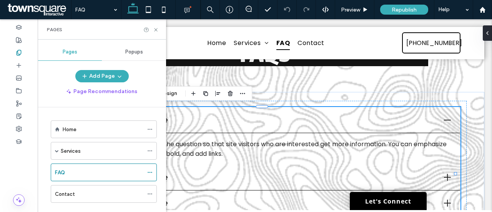
scroll to position [12, 0]
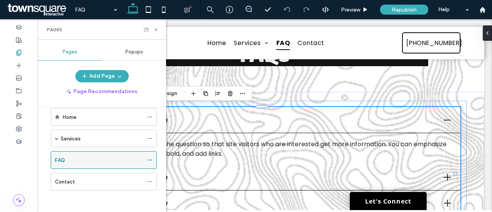
click at [151, 160] on icon at bounding box center [149, 159] width 5 height 5
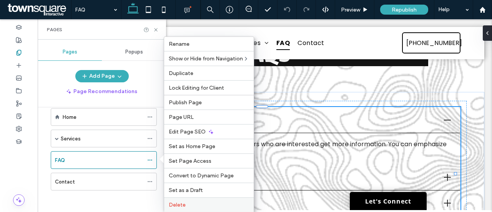
click at [178, 198] on div "Delete" at bounding box center [209, 204] width 90 height 15
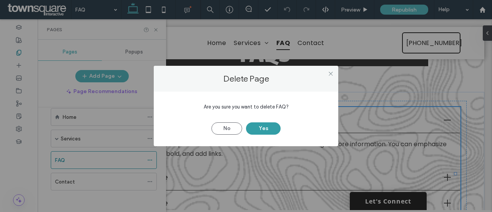
click at [267, 129] on button "Yes" at bounding box center [263, 128] width 35 height 12
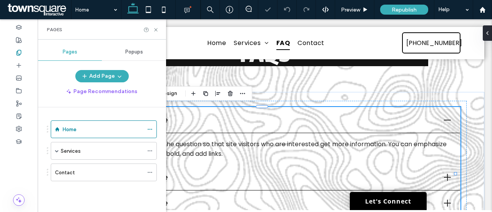
scroll to position [0, 0]
click at [156, 30] on icon at bounding box center [156, 30] width 6 height 6
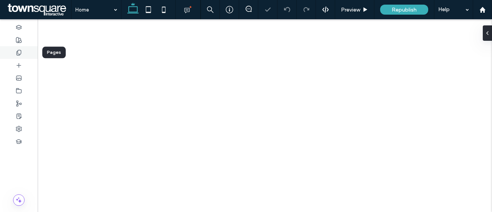
click at [23, 52] on div at bounding box center [19, 52] width 38 height 13
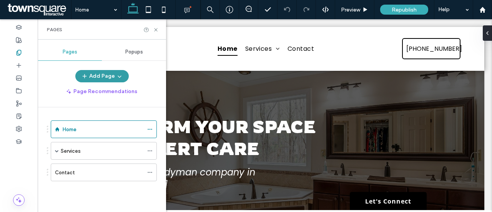
click at [105, 76] on button "Add Page" at bounding box center [101, 76] width 53 height 12
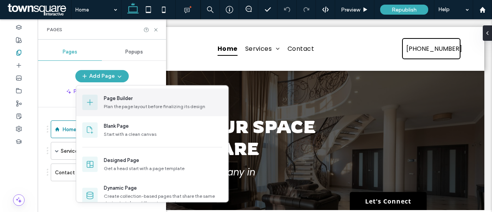
click at [120, 100] on div "Page Builder" at bounding box center [118, 99] width 29 height 8
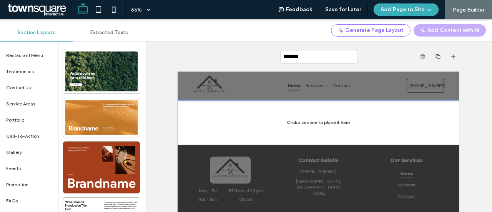
scroll to position [184, 0]
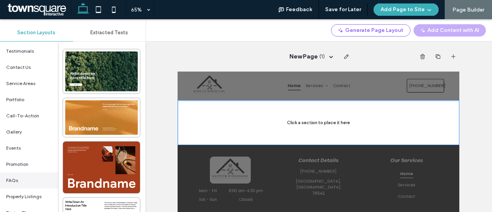
click at [19, 180] on div "FAQs" at bounding box center [29, 180] width 58 height 16
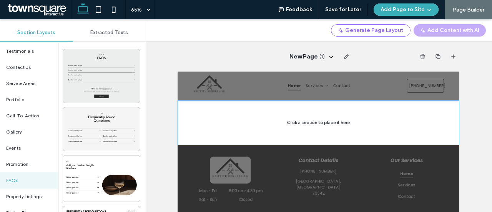
click at [105, 81] on div at bounding box center [101, 75] width 77 height 53
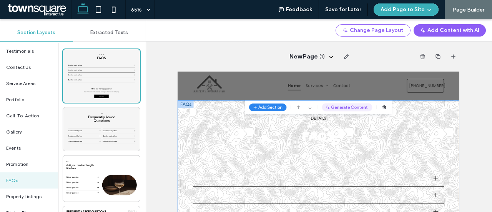
click at [447, 126] on button "Generate Content" at bounding box center [438, 126] width 77 height 12
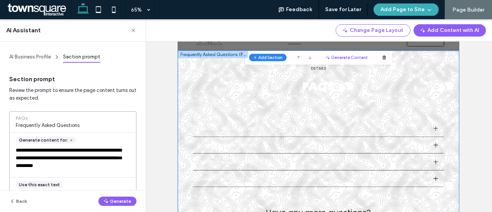
scroll to position [2, 0]
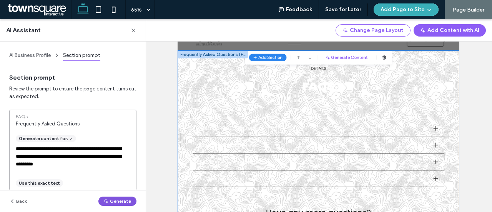
click at [112, 198] on button "Generate" at bounding box center [117, 200] width 38 height 9
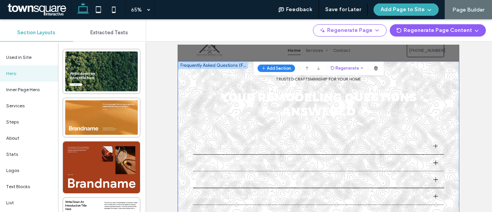
scroll to position [0, 0]
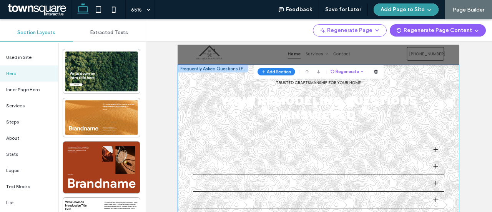
click at [410, 10] on button "Add Page to Site" at bounding box center [406, 9] width 65 height 12
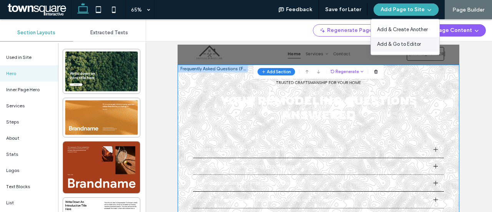
click at [410, 44] on span "Add & Go to Editor" at bounding box center [399, 44] width 44 height 8
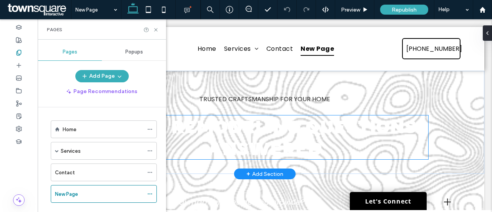
click at [323, 135] on span "Your Remodeling Questions Answered" at bounding box center [265, 137] width 302 height 44
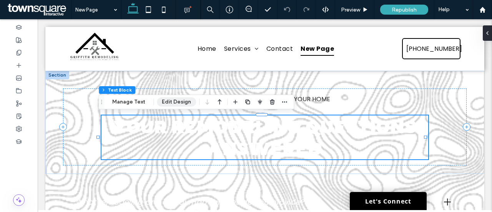
click at [175, 99] on button "Edit Design" at bounding box center [176, 101] width 39 height 9
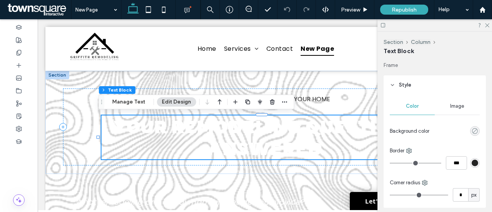
click at [473, 131] on use "rgba(0, 0, 0, 0)" at bounding box center [475, 131] width 6 height 6
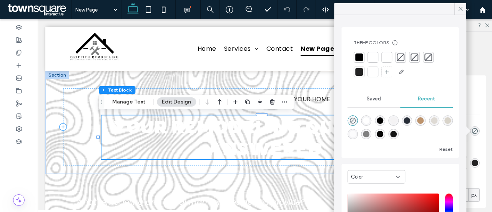
click at [362, 57] on div at bounding box center [359, 57] width 8 height 8
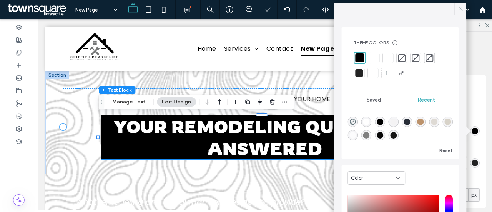
click at [462, 10] on icon at bounding box center [460, 8] width 7 height 7
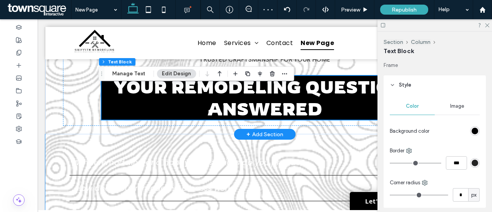
scroll to position [75, 0]
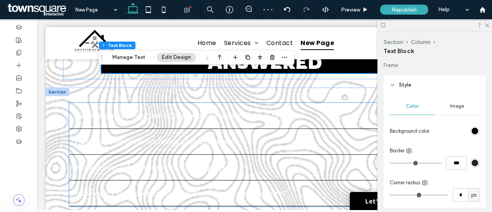
click at [327, 110] on span "What remodeling and handyman services do you provide?" at bounding box center [257, 116] width 362 height 12
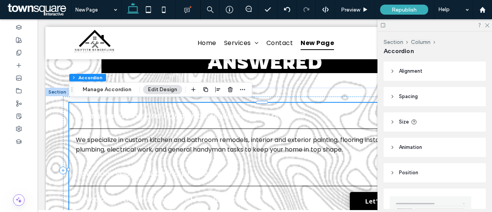
click at [161, 90] on button "Edit Design" at bounding box center [162, 89] width 39 height 9
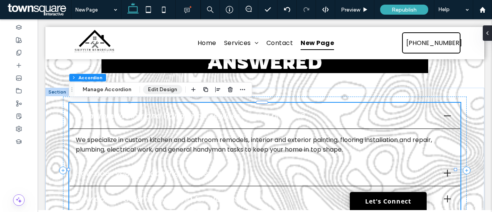
click at [153, 91] on button "Edit Design" at bounding box center [162, 89] width 39 height 9
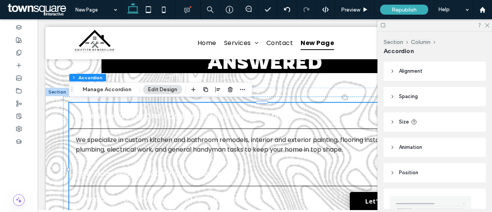
click at [416, 78] on header "Alignment" at bounding box center [435, 70] width 102 height 19
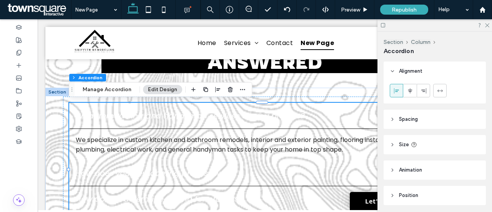
click at [416, 78] on header "Alignment" at bounding box center [435, 70] width 102 height 19
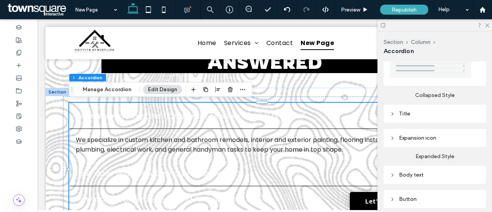
scroll to position [168, 0]
click at [422, 112] on div "Title" at bounding box center [435, 111] width 90 height 7
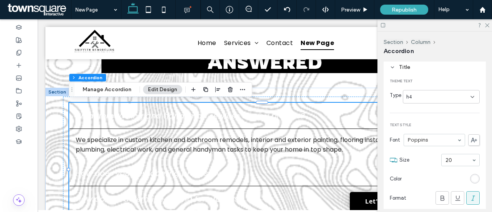
scroll to position [257, 0]
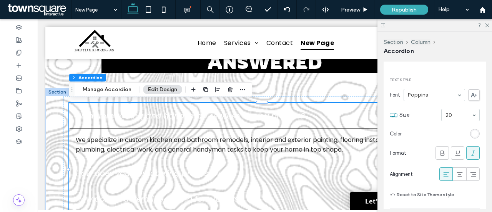
click at [474, 134] on section "Color" at bounding box center [435, 133] width 90 height 17
click at [472, 130] on div "rgb(255, 255, 255)" at bounding box center [475, 133] width 7 height 7
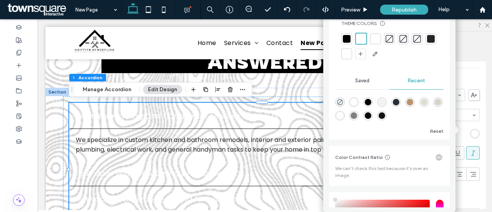
click at [347, 38] on div at bounding box center [347, 39] width 8 height 8
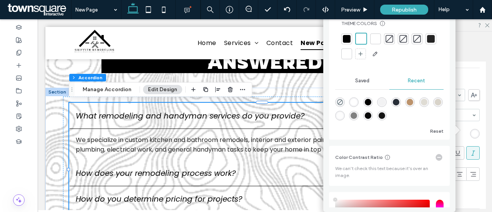
type input "*"
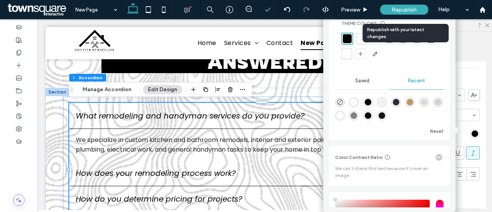
click at [406, 12] on span "Republish" at bounding box center [404, 10] width 25 height 7
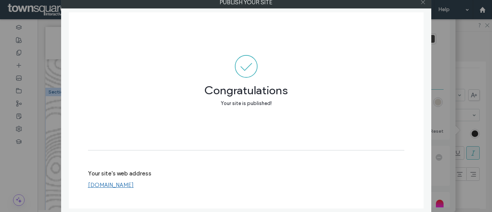
click at [424, 5] on span at bounding box center [423, 3] width 6 height 12
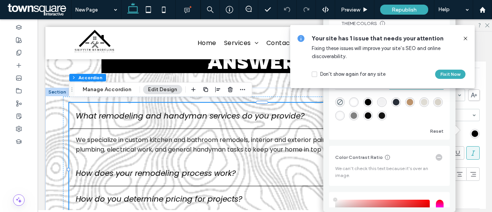
click at [463, 39] on icon at bounding box center [465, 38] width 6 height 6
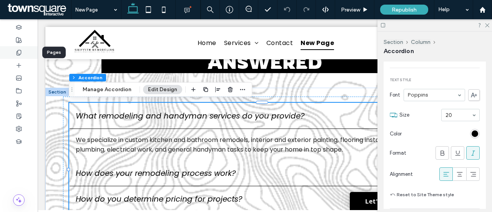
click at [21, 53] on use at bounding box center [19, 52] width 4 height 5
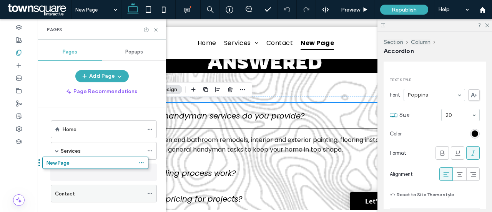
drag, startPoint x: 140, startPoint y: 190, endPoint x: 141, endPoint y: 168, distance: 21.5
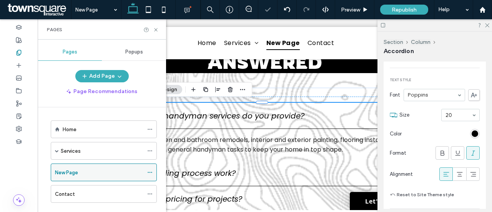
click at [151, 172] on icon at bounding box center [149, 171] width 5 height 5
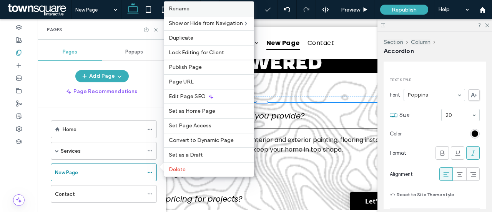
click at [193, 9] on label "Rename" at bounding box center [209, 8] width 80 height 7
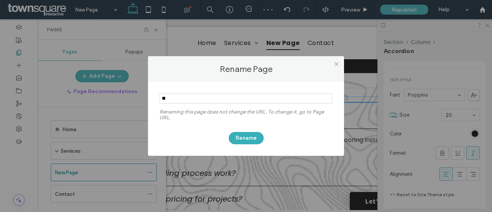
type input "*"
type input "***"
click at [239, 137] on button "Rename" at bounding box center [246, 138] width 35 height 12
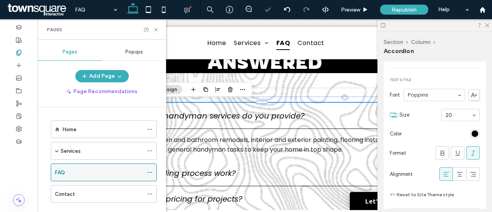
click at [144, 168] on div "FAQ" at bounding box center [104, 172] width 106 height 18
click at [150, 172] on use at bounding box center [150, 172] width 4 height 1
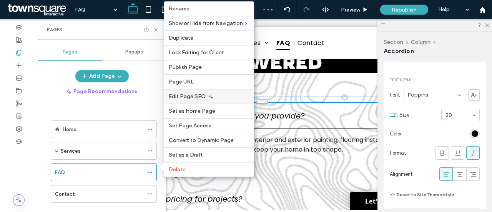
click at [193, 97] on span "Edit Page SEO" at bounding box center [187, 96] width 37 height 7
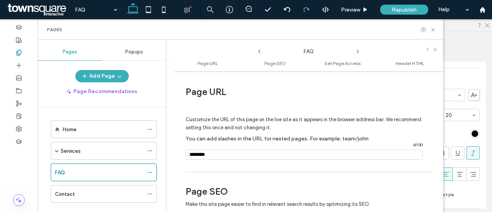
click at [227, 151] on input "notEmpty" at bounding box center [304, 154] width 237 height 10
type input "*"
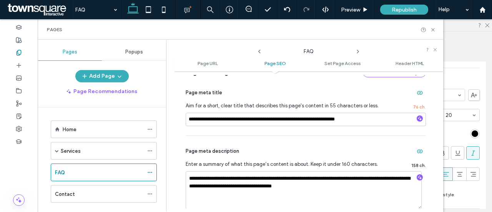
scroll to position [211, 0]
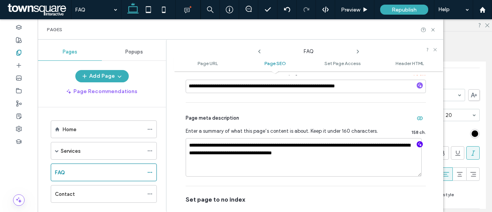
type input "***"
click at [417, 143] on icon "button" at bounding box center [419, 143] width 5 height 5
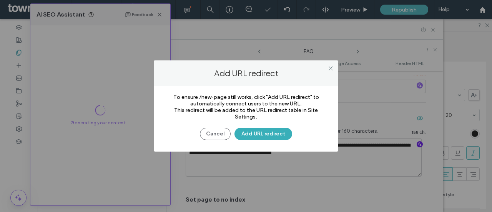
type input "*"
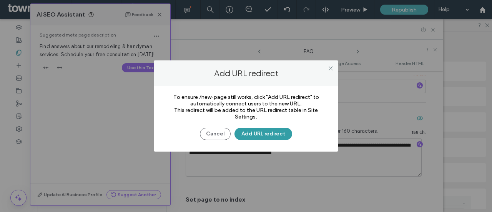
scroll to position [257, 0]
click at [256, 132] on button "Add URL redirect" at bounding box center [263, 134] width 58 height 12
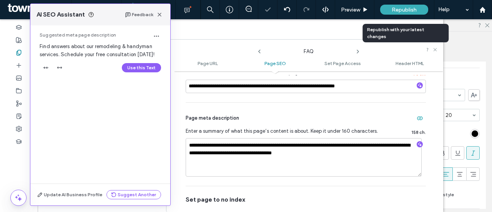
click at [410, 10] on span "Republish" at bounding box center [404, 10] width 25 height 7
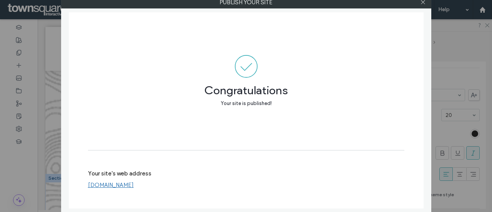
click at [134, 183] on link "[DOMAIN_NAME]" at bounding box center [111, 184] width 46 height 7
click at [421, 3] on icon at bounding box center [423, 2] width 6 height 6
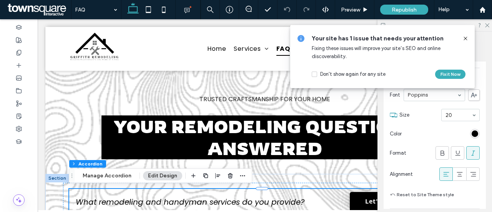
click at [464, 40] on icon at bounding box center [465, 38] width 6 height 6
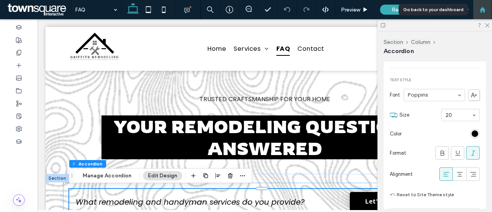
click at [483, 9] on use at bounding box center [482, 10] width 6 height 6
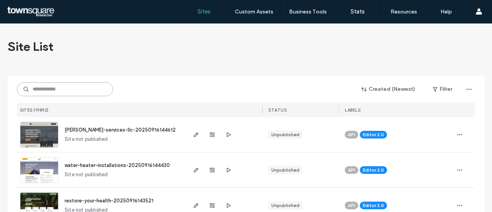
click at [76, 92] on input at bounding box center [65, 89] width 96 height 14
paste input "**********"
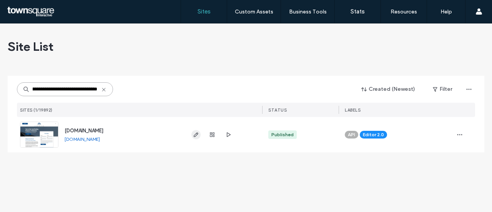
type input "**********"
click at [195, 135] on use "button" at bounding box center [196, 134] width 5 height 5
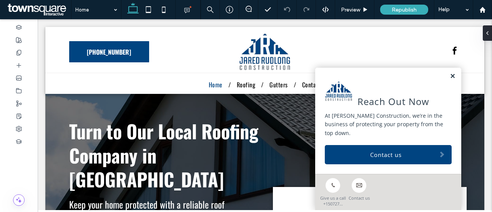
click at [450, 75] on link at bounding box center [453, 76] width 6 height 7
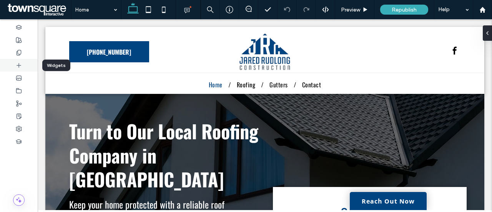
click at [21, 63] on icon at bounding box center [19, 65] width 6 height 6
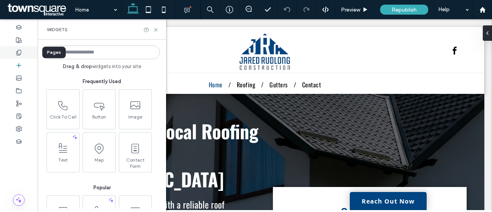
click at [22, 53] on icon at bounding box center [19, 53] width 6 height 6
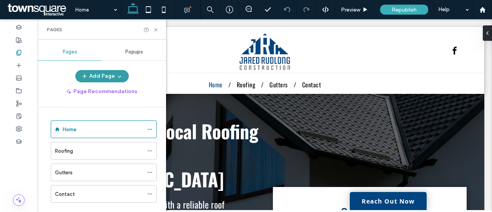
click at [105, 73] on button "Add Page" at bounding box center [101, 76] width 53 height 12
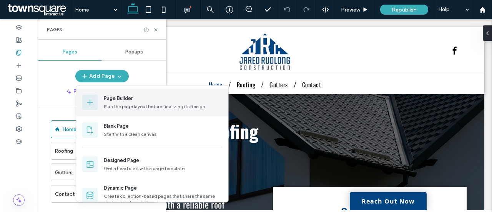
click at [123, 105] on div "Plan the page layout before finalizing its design" at bounding box center [163, 106] width 118 height 7
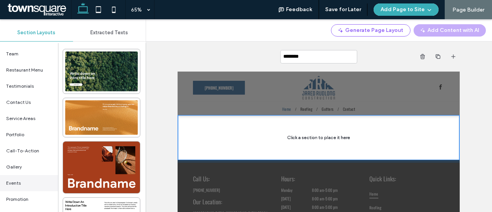
scroll to position [192, 0]
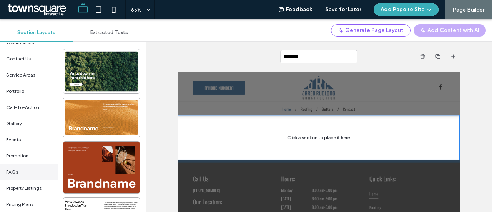
click at [19, 169] on div "FAQs" at bounding box center [29, 172] width 58 height 16
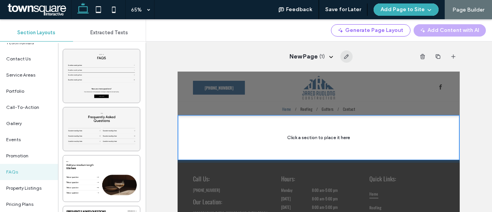
click at [344, 56] on use "button" at bounding box center [346, 56] width 5 height 5
type input "***"
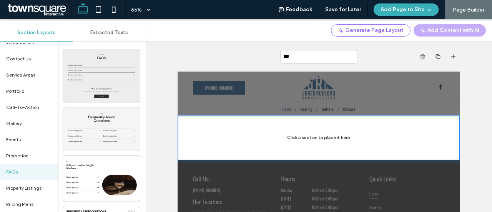
click at [113, 63] on div at bounding box center [101, 75] width 77 height 53
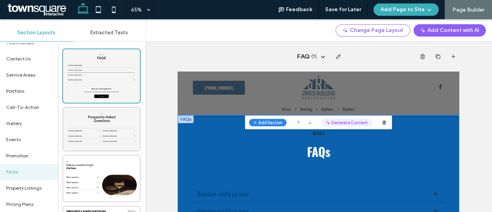
click at [428, 150] on button "Generate Content" at bounding box center [438, 150] width 77 height 12
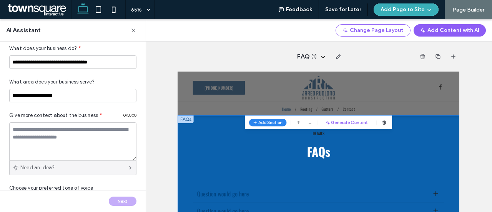
scroll to position [77, 0]
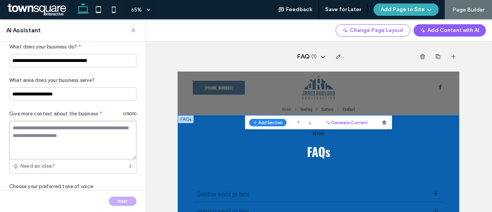
click at [64, 139] on textarea at bounding box center [72, 140] width 127 height 38
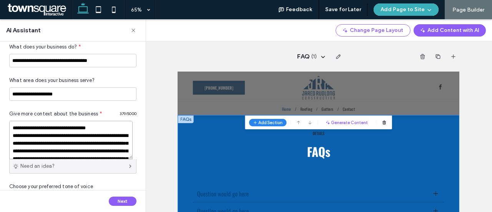
scroll to position [34, 0]
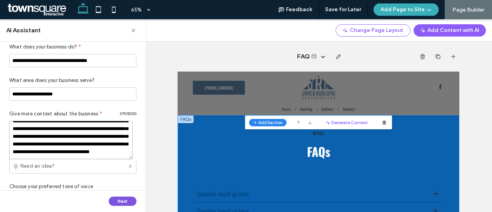
type textarea "**********"
click at [122, 202] on button "Next" at bounding box center [123, 200] width 28 height 9
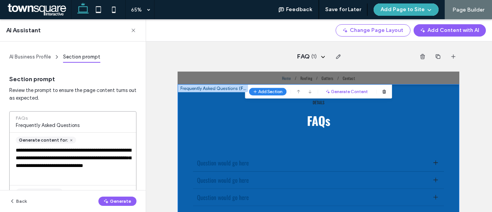
scroll to position [56, 0]
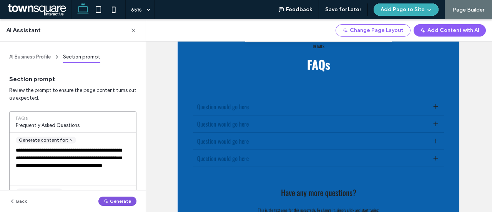
click at [118, 201] on button "Generate" at bounding box center [117, 200] width 38 height 9
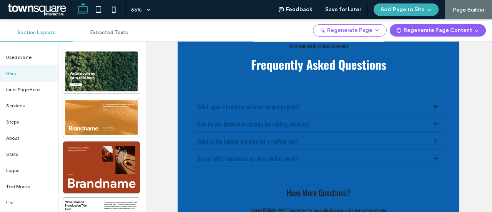
scroll to position [26, 0]
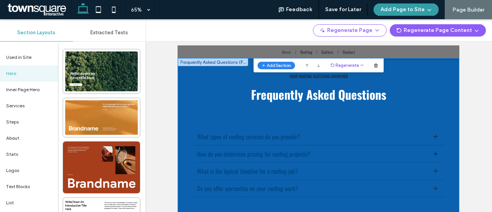
click at [418, 6] on button "Add Page to Site" at bounding box center [406, 9] width 65 height 12
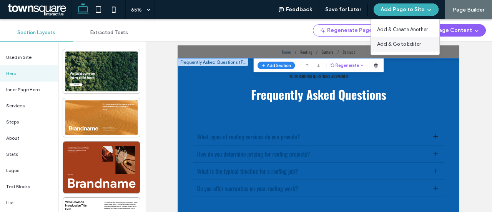
click at [405, 41] on span "Add & Go to Editor" at bounding box center [399, 44] width 44 height 8
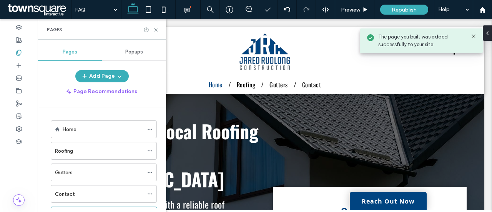
click at [473, 37] on icon at bounding box center [473, 36] width 6 height 6
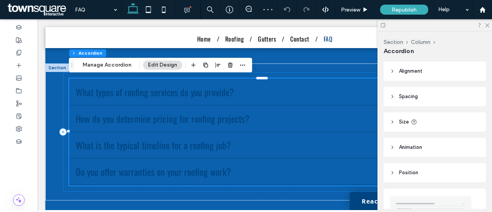
scroll to position [77, 0]
click at [489, 24] on icon at bounding box center [486, 24] width 5 height 5
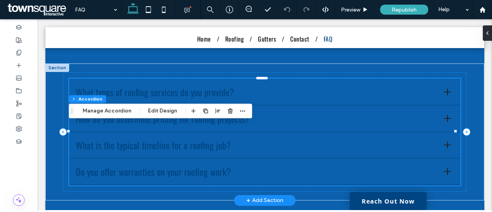
click at [444, 92] on div at bounding box center [447, 91] width 7 height 7
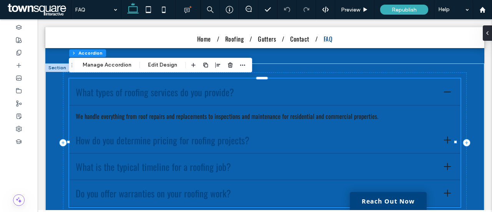
click at [444, 92] on div at bounding box center [447, 91] width 7 height 7
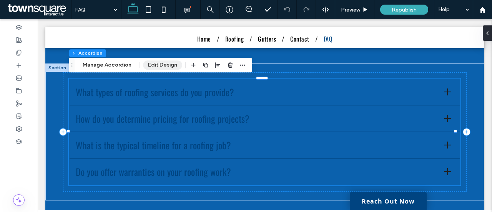
click at [158, 64] on button "Edit Design" at bounding box center [162, 64] width 39 height 9
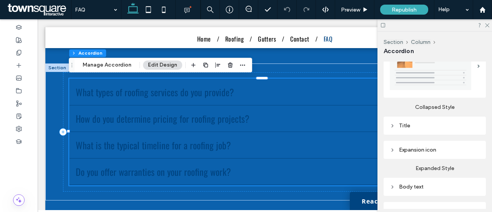
click at [434, 127] on div "Title" at bounding box center [435, 125] width 90 height 10
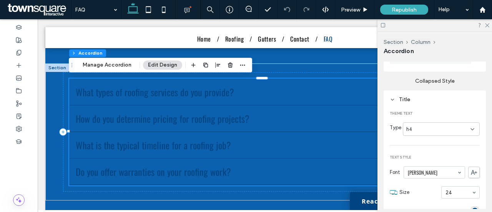
scroll to position [192, 0]
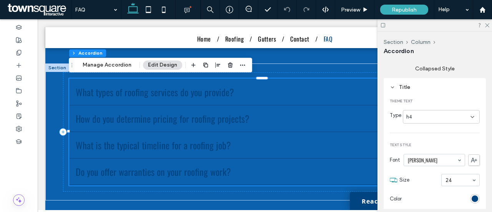
click at [472, 196] on div "rgb(0, 68, 129)" at bounding box center [475, 198] width 7 height 7
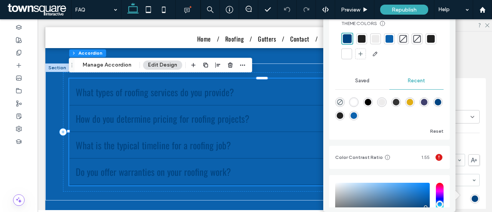
click at [350, 54] on div at bounding box center [347, 54] width 8 height 8
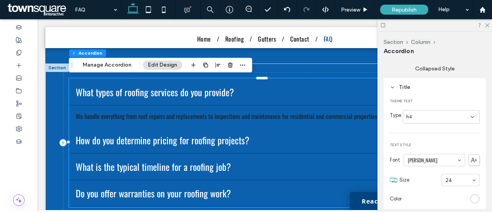
click at [425, 89] on div "Title" at bounding box center [435, 87] width 90 height 10
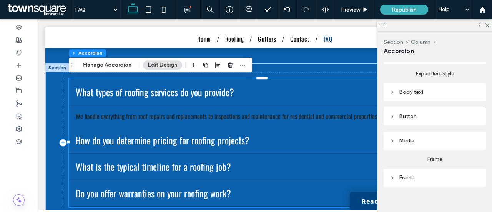
scroll to position [253, 0]
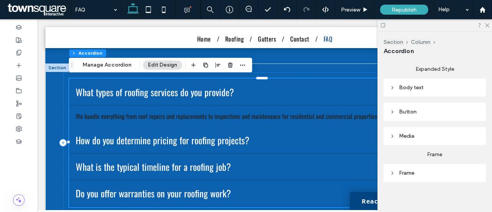
click at [420, 90] on div "Body text" at bounding box center [435, 87] width 102 height 18
click at [409, 84] on div "Body text" at bounding box center [435, 87] width 90 height 7
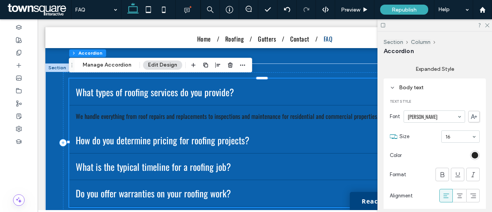
click at [472, 152] on div "rgb(33, 33, 33)" at bounding box center [475, 155] width 7 height 7
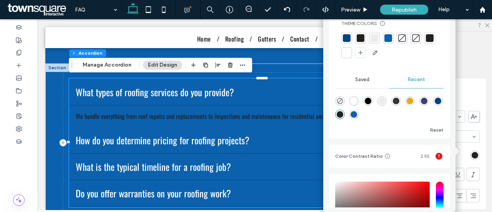
click at [353, 102] on div "rgba(255, 255, 255, 1)" at bounding box center [353, 101] width 7 height 7
type input "*"
type input "*******"
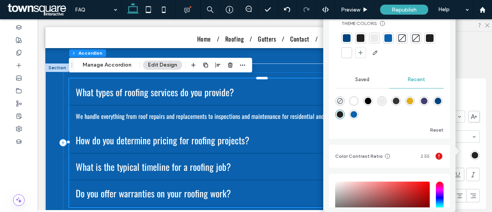
type input "*"
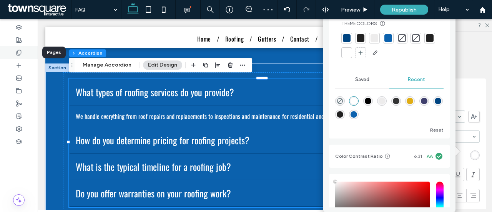
click at [22, 51] on icon at bounding box center [19, 53] width 6 height 6
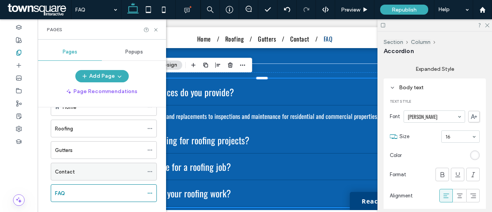
scroll to position [33, 0]
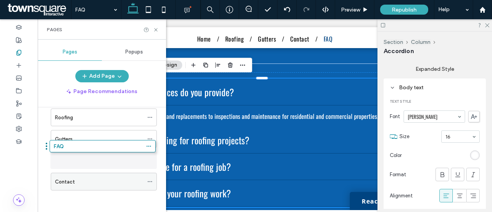
drag, startPoint x: 93, startPoint y: 181, endPoint x: 131, endPoint y: 155, distance: 45.5
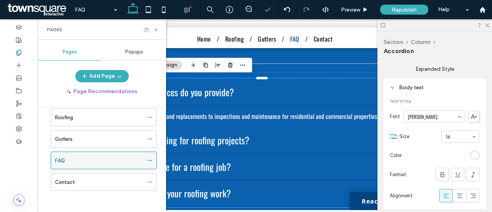
click at [148, 160] on use at bounding box center [150, 160] width 4 height 1
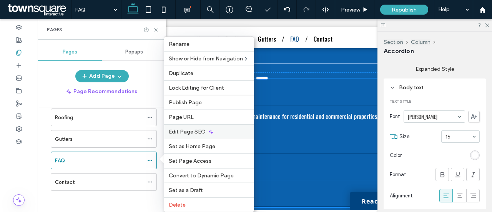
click at [193, 128] on span "Edit Page SEO" at bounding box center [187, 131] width 37 height 7
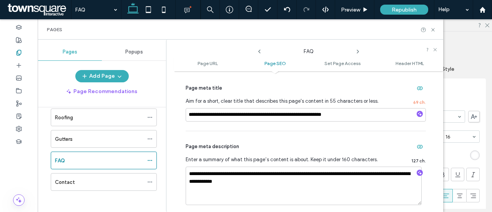
scroll to position [192, 0]
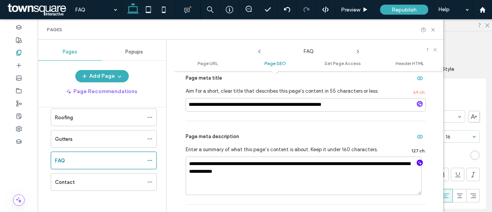
click at [417, 163] on icon "button" at bounding box center [419, 162] width 5 height 5
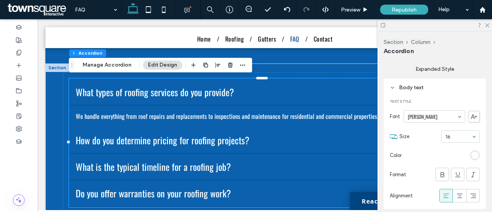
click at [408, 10] on span "Republish" at bounding box center [404, 10] width 25 height 7
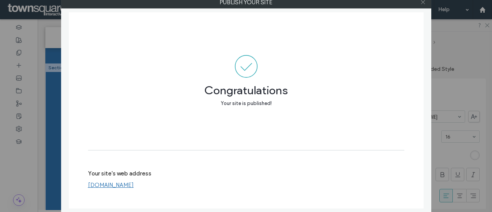
click at [423, 0] on icon at bounding box center [423, 2] width 6 height 6
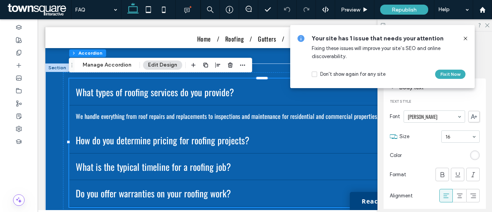
click at [463, 37] on icon at bounding box center [465, 38] width 6 height 6
